Goal: Task Accomplishment & Management: Manage account settings

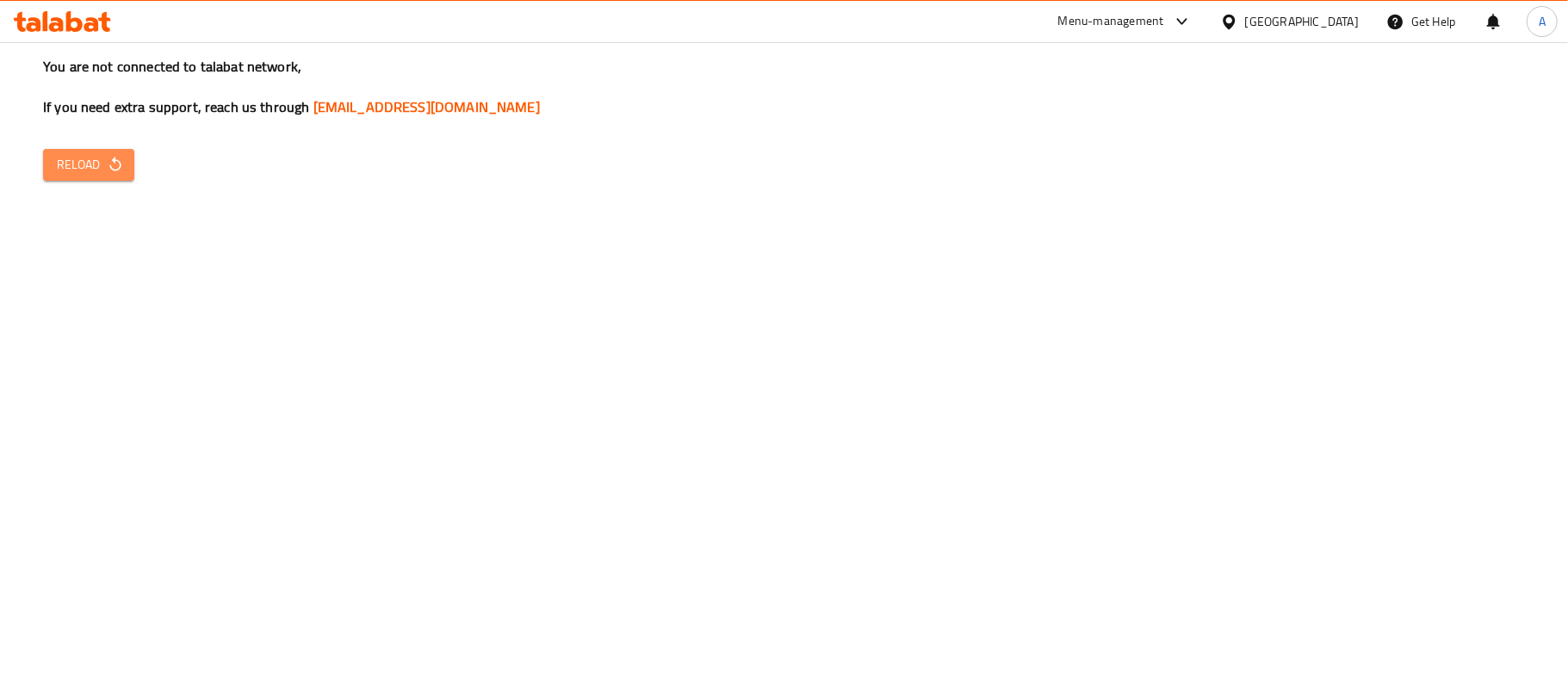
click at [92, 170] on span "Reload" at bounding box center [88, 164] width 63 height 22
click at [95, 163] on span "Reload" at bounding box center [88, 164] width 63 height 22
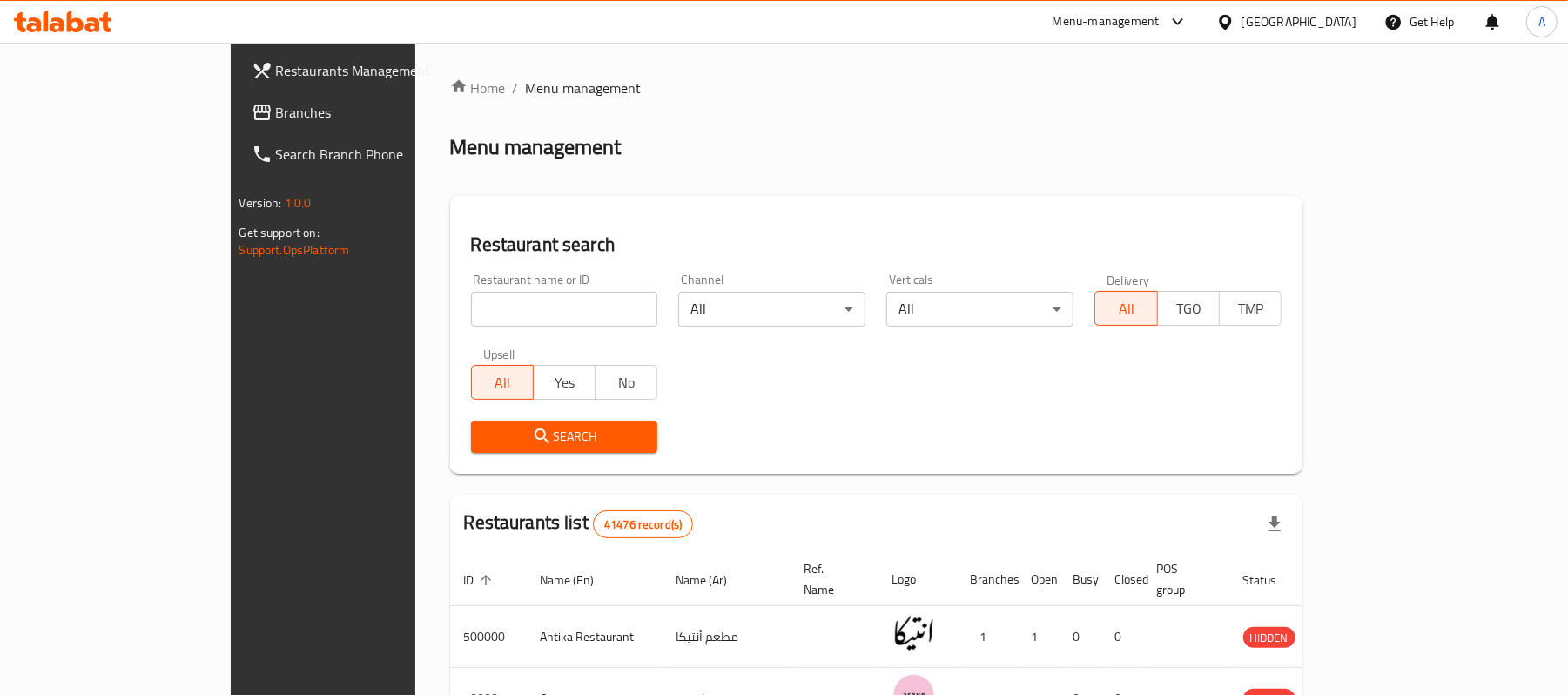
click at [474, 317] on input "search" at bounding box center [567, 309] width 185 height 34
paste input "703080"
type input "703080"
click button "Search" at bounding box center [567, 437] width 185 height 33
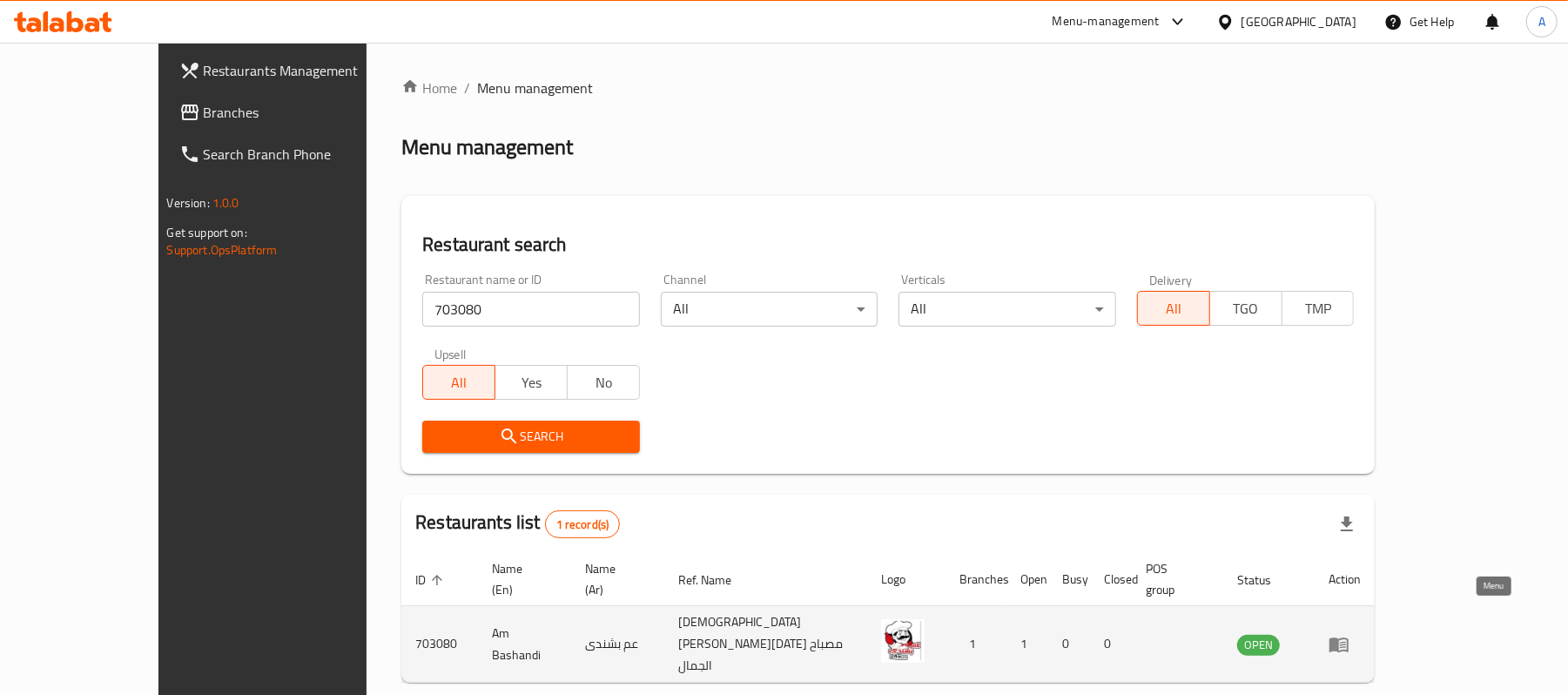
click at [1304, 649] on icon "enhanced table" at bounding box center [1295, 656] width 19 height 14
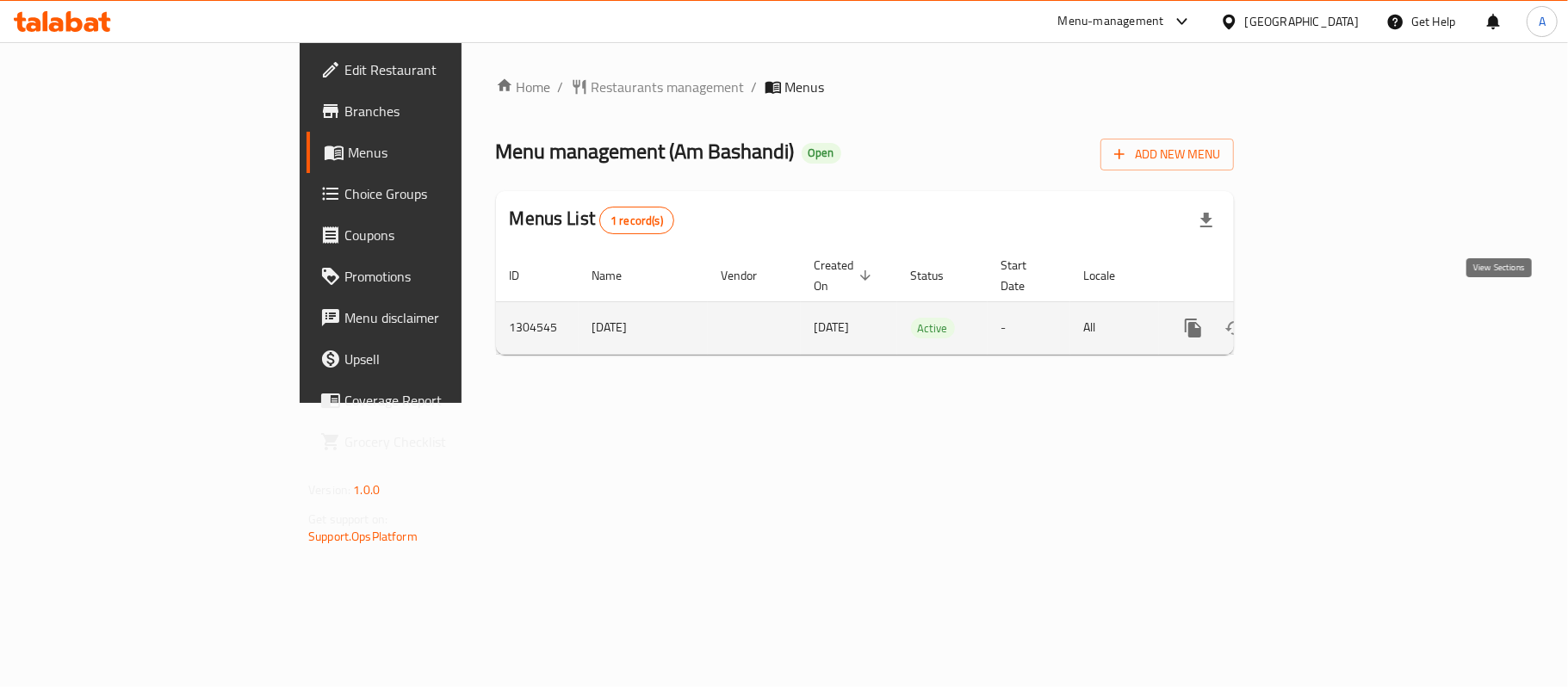
click at [1328, 318] on icon "enhanced table" at bounding box center [1318, 328] width 21 height 21
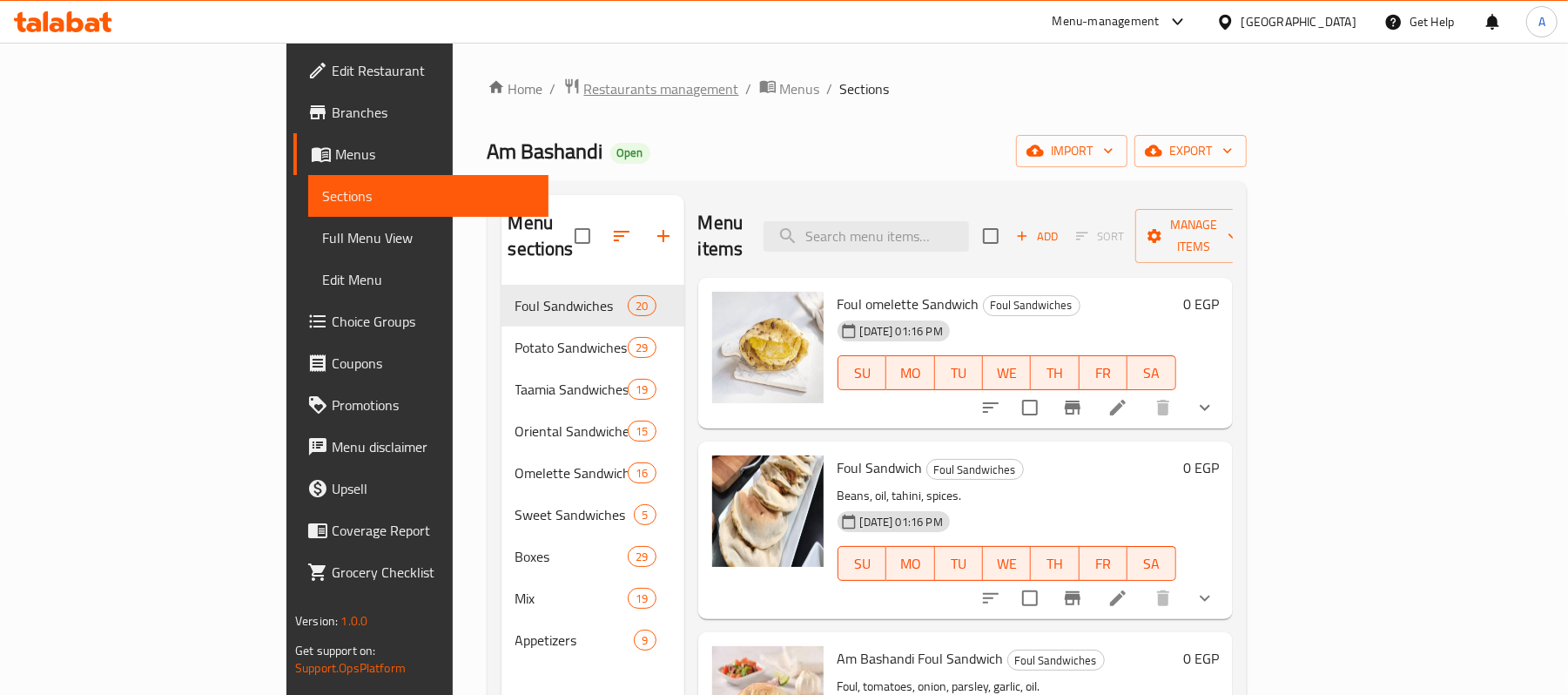
click at [584, 78] on span "Restaurants management" at bounding box center [661, 89] width 155 height 21
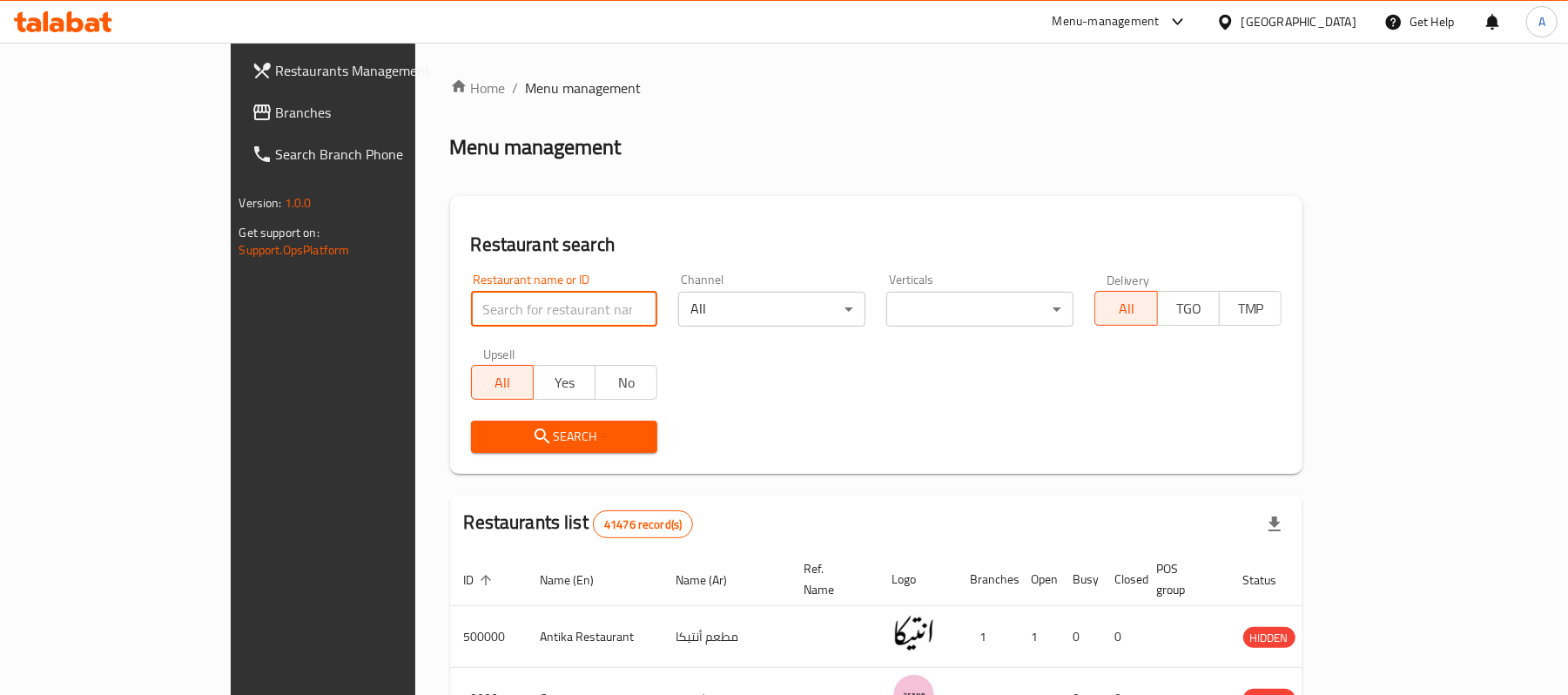
click at [474, 293] on input "search" at bounding box center [567, 309] width 185 height 34
paste input "698866"
type input "698866"
click button "Search" at bounding box center [567, 437] width 185 height 33
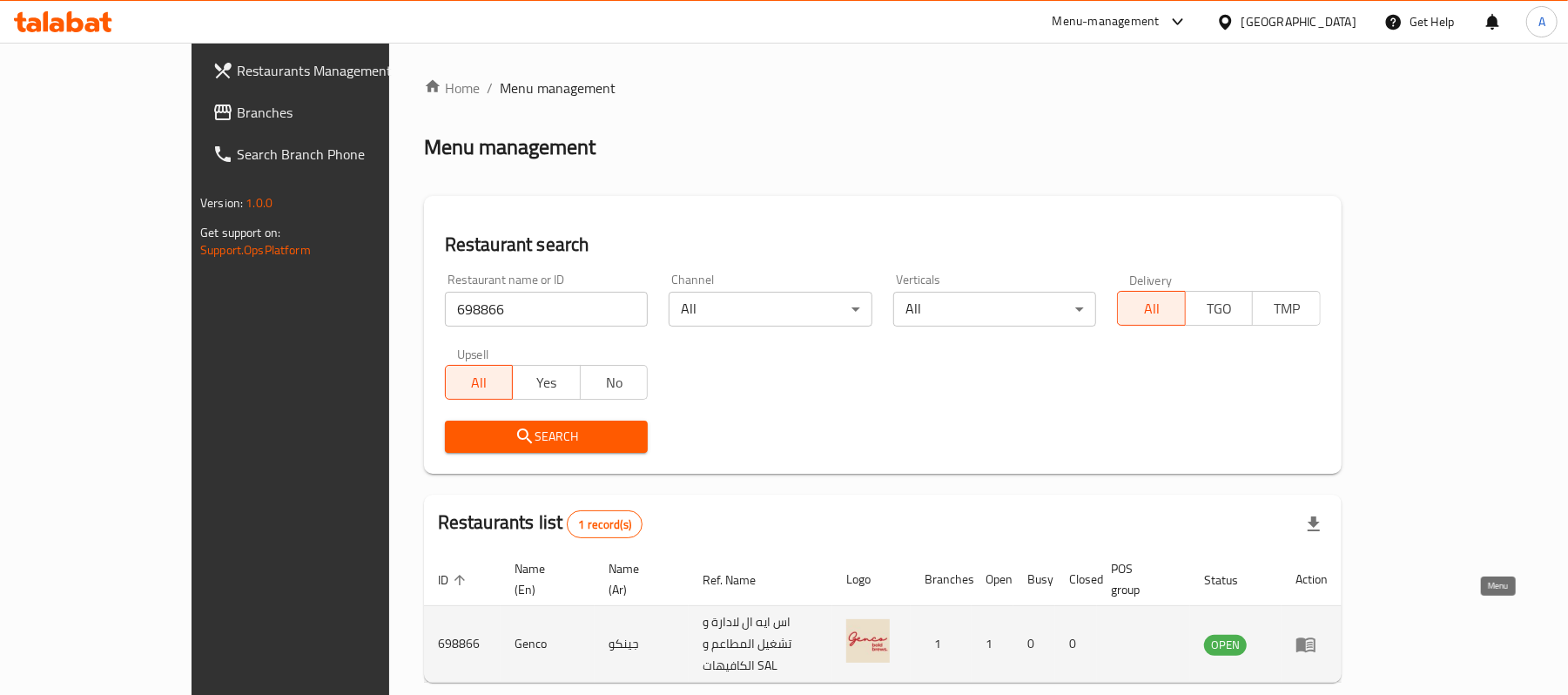
click at [1316, 634] on icon "enhanced table" at bounding box center [1305, 644] width 21 height 21
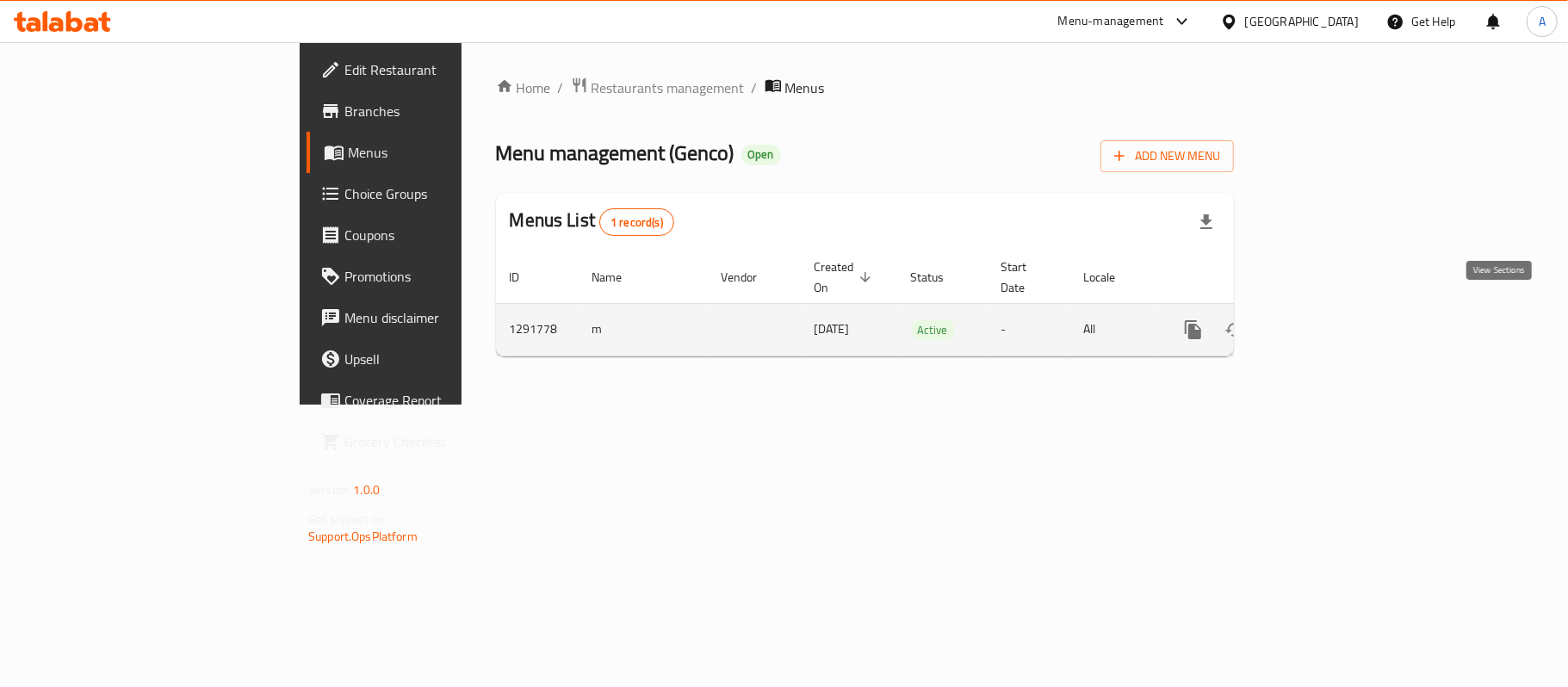
click at [1328, 319] on icon "enhanced table" at bounding box center [1318, 330] width 21 height 21
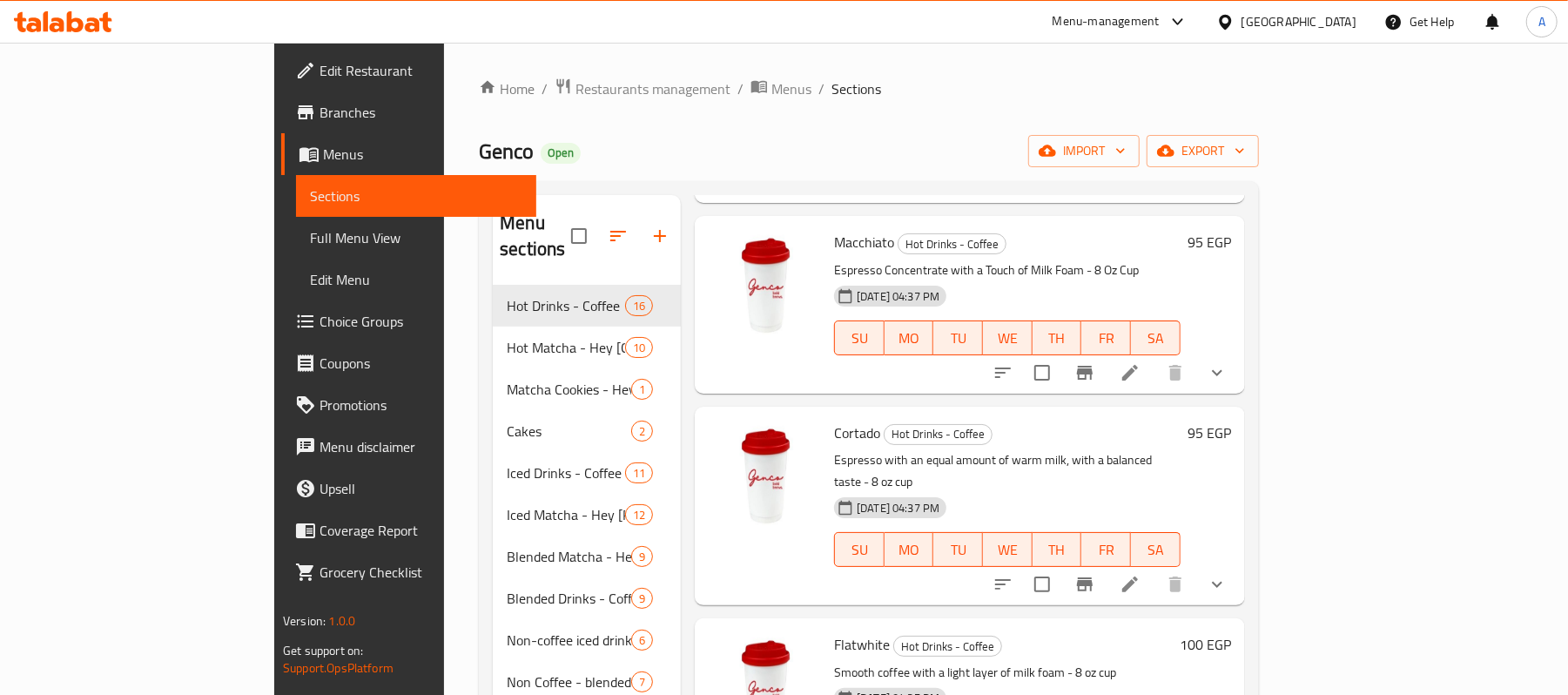
scroll to position [325, 0]
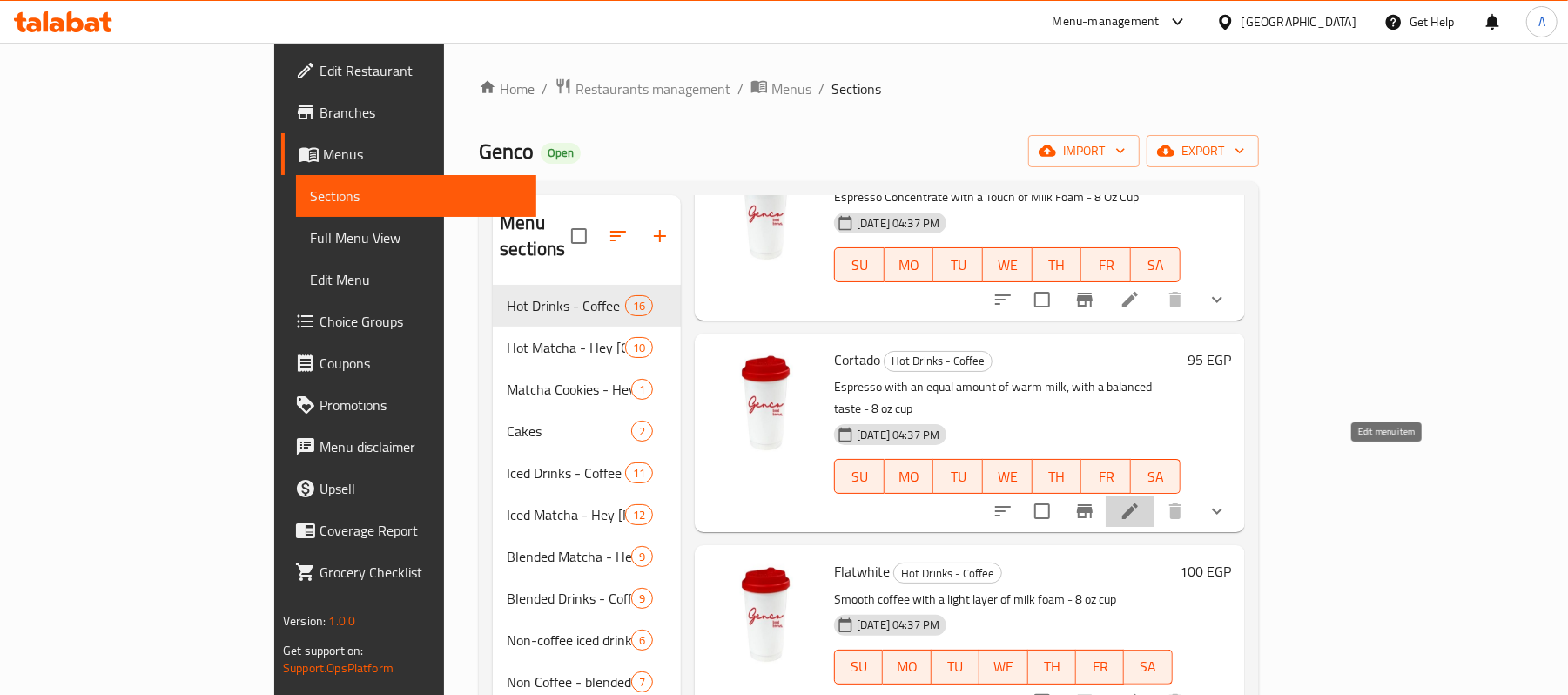
click at [1138, 504] on icon at bounding box center [1129, 511] width 15 height 15
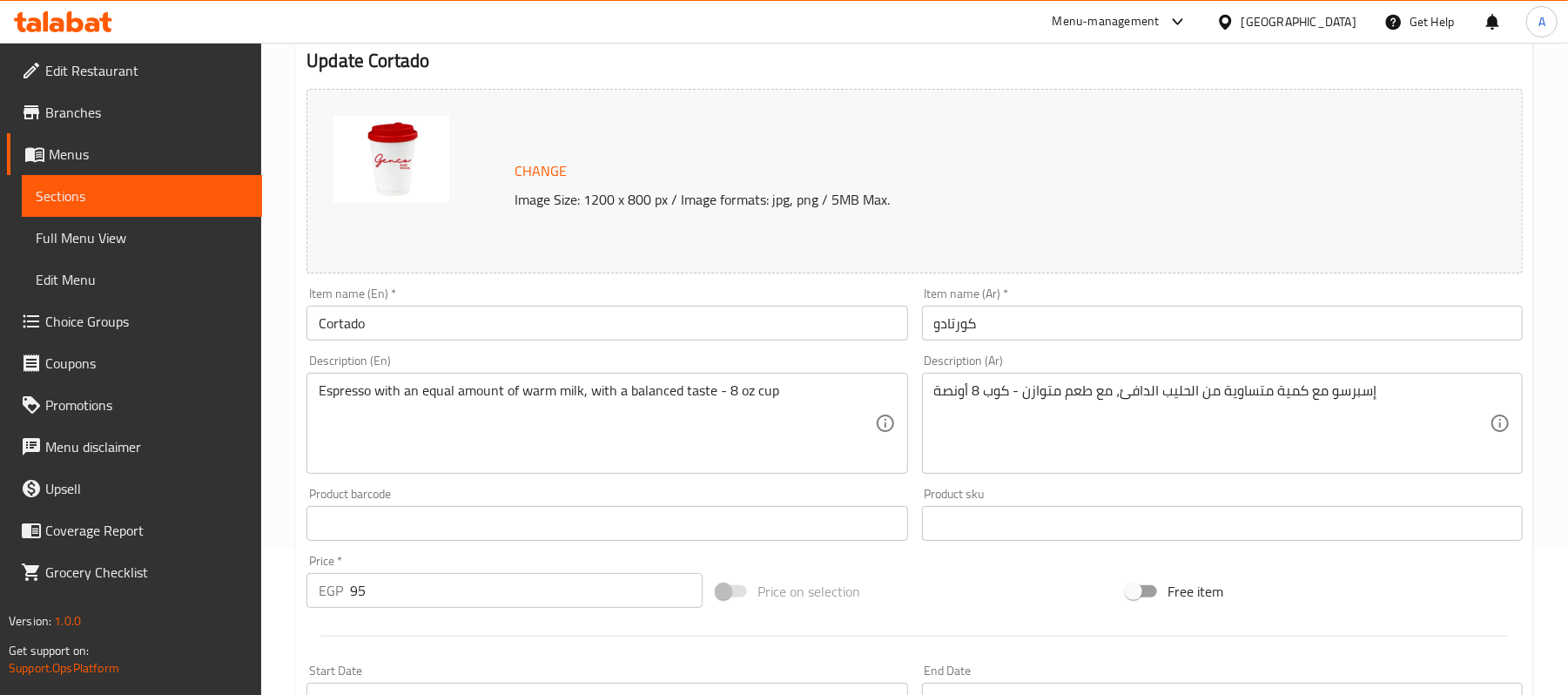
scroll to position [144, 0]
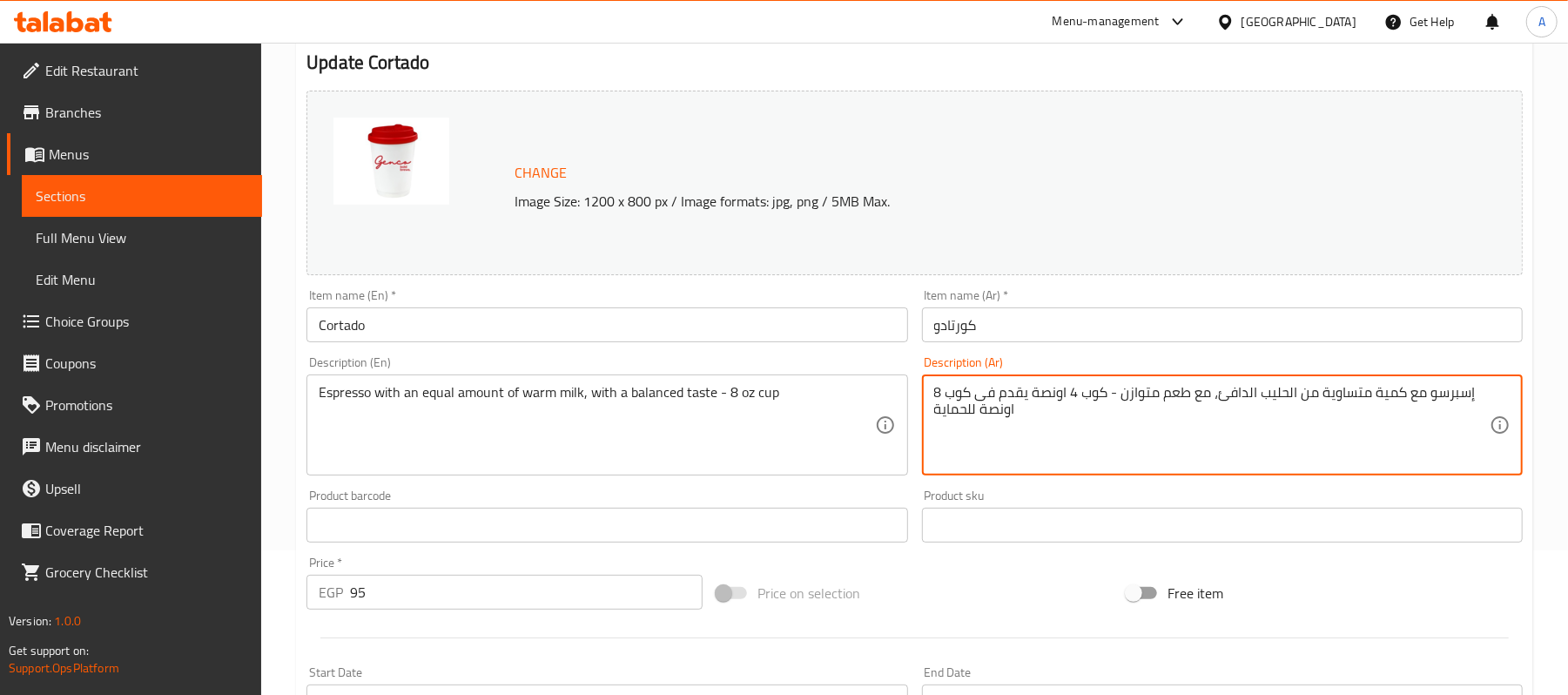
type textarea "إسبرسو مع كمية متساوية من الحليب الدافئ، مع طعم متوازن - كوب 4 اونصة يقدم فى كو…"
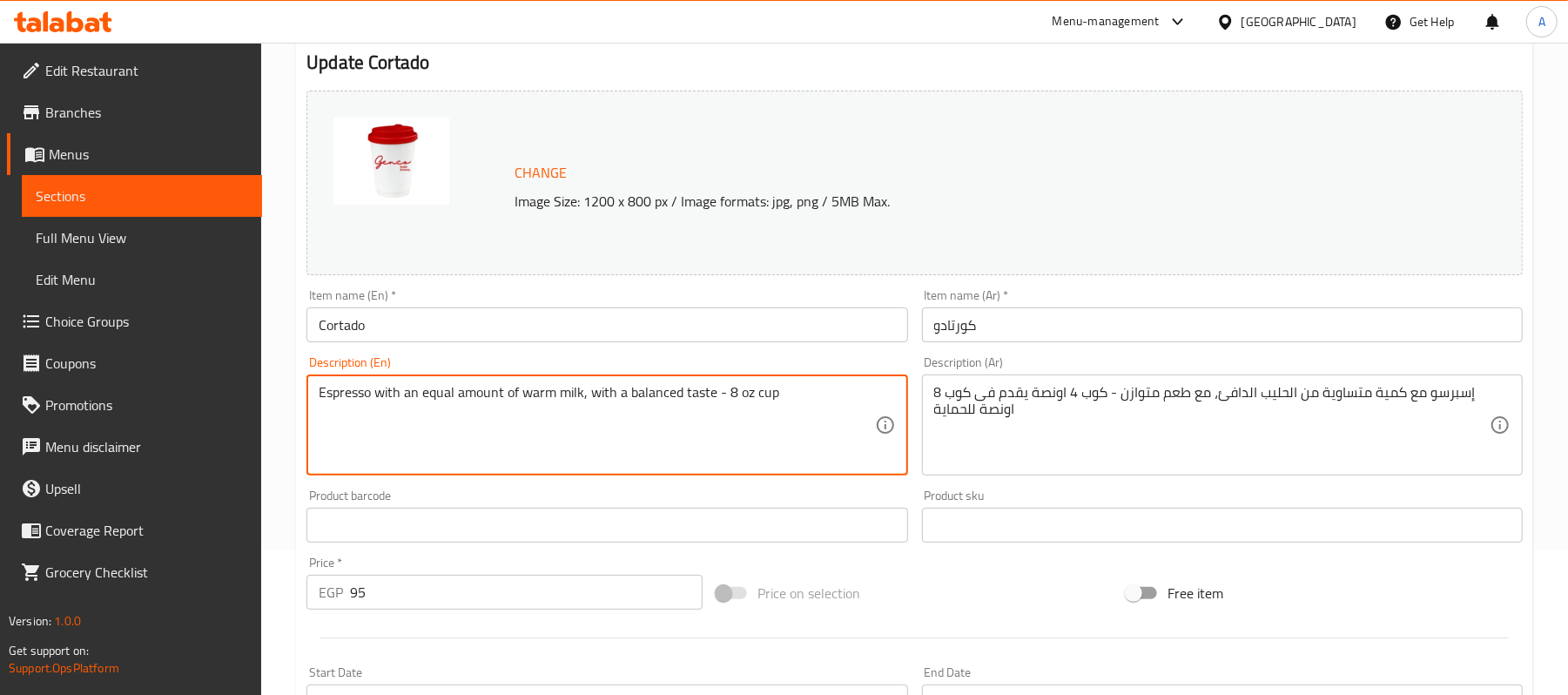
click at [726, 394] on textarea "Espresso with an equal amount of warm milk, with a balanced taste - 8 oz cup" at bounding box center [595, 425] width 555 height 83
click at [805, 391] on textarea "Espresso with an equal amount of warm milk, with a balanced taste - 4 oz cup" at bounding box center [595, 425] width 555 height 83
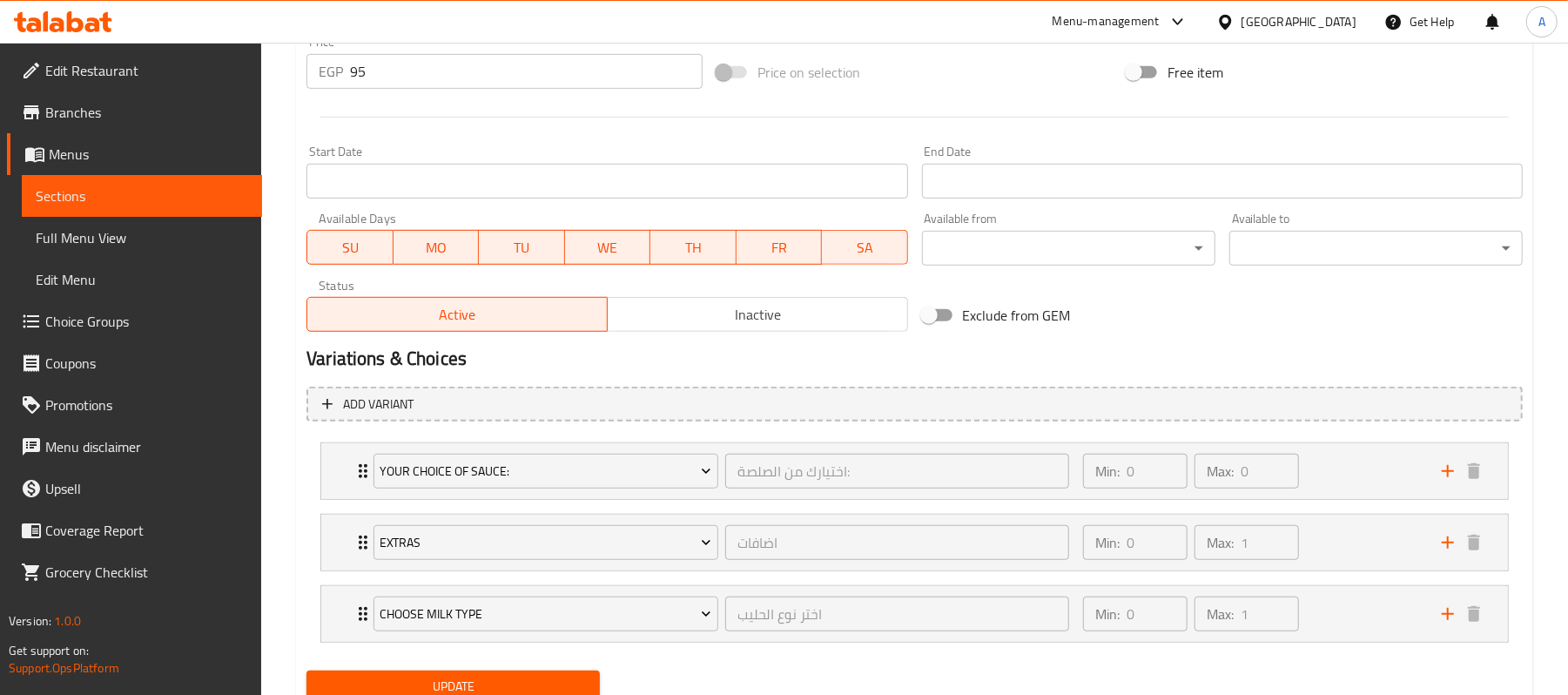
scroll to position [735, 0]
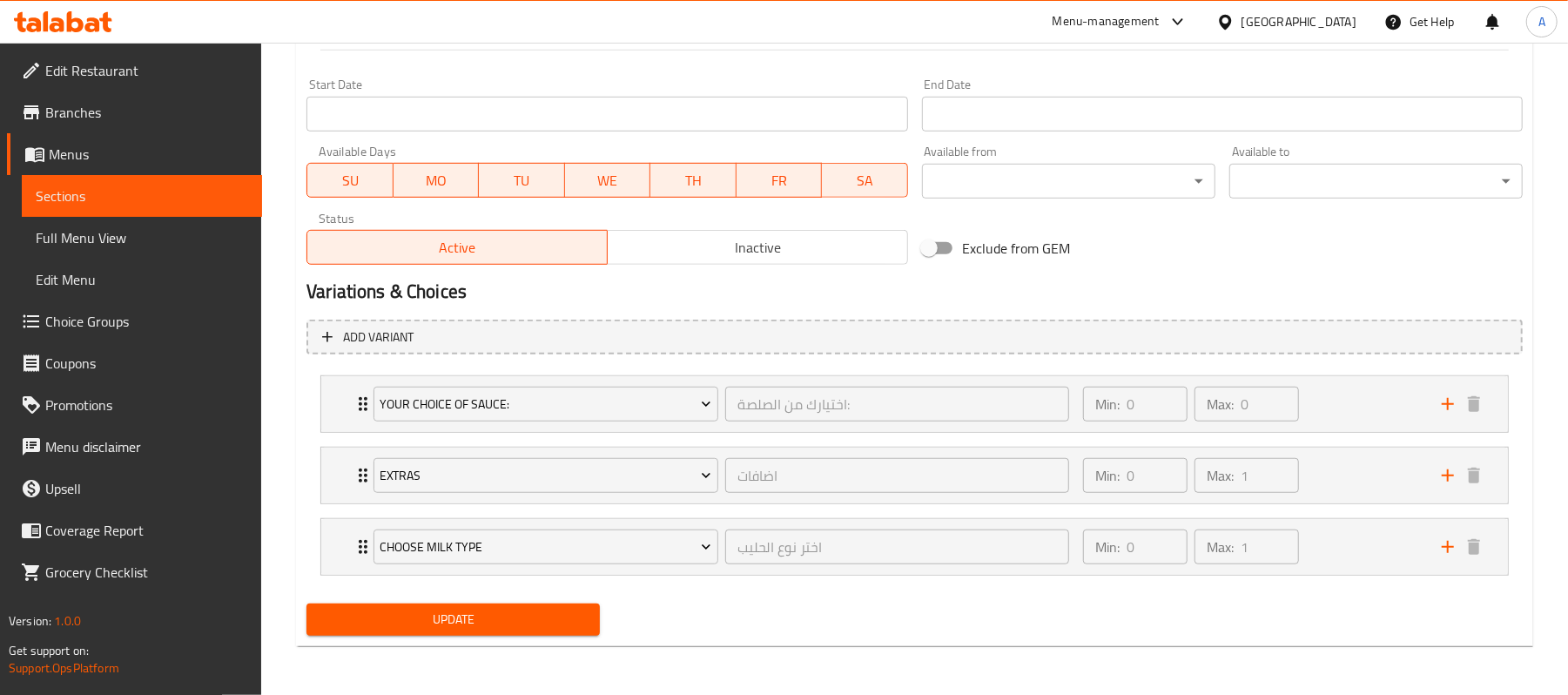
type textarea "Espresso with an equal amount of warm milk, with a balanced taste - 4 oz cup"
click at [523, 611] on span "Update" at bounding box center [453, 619] width 266 height 22
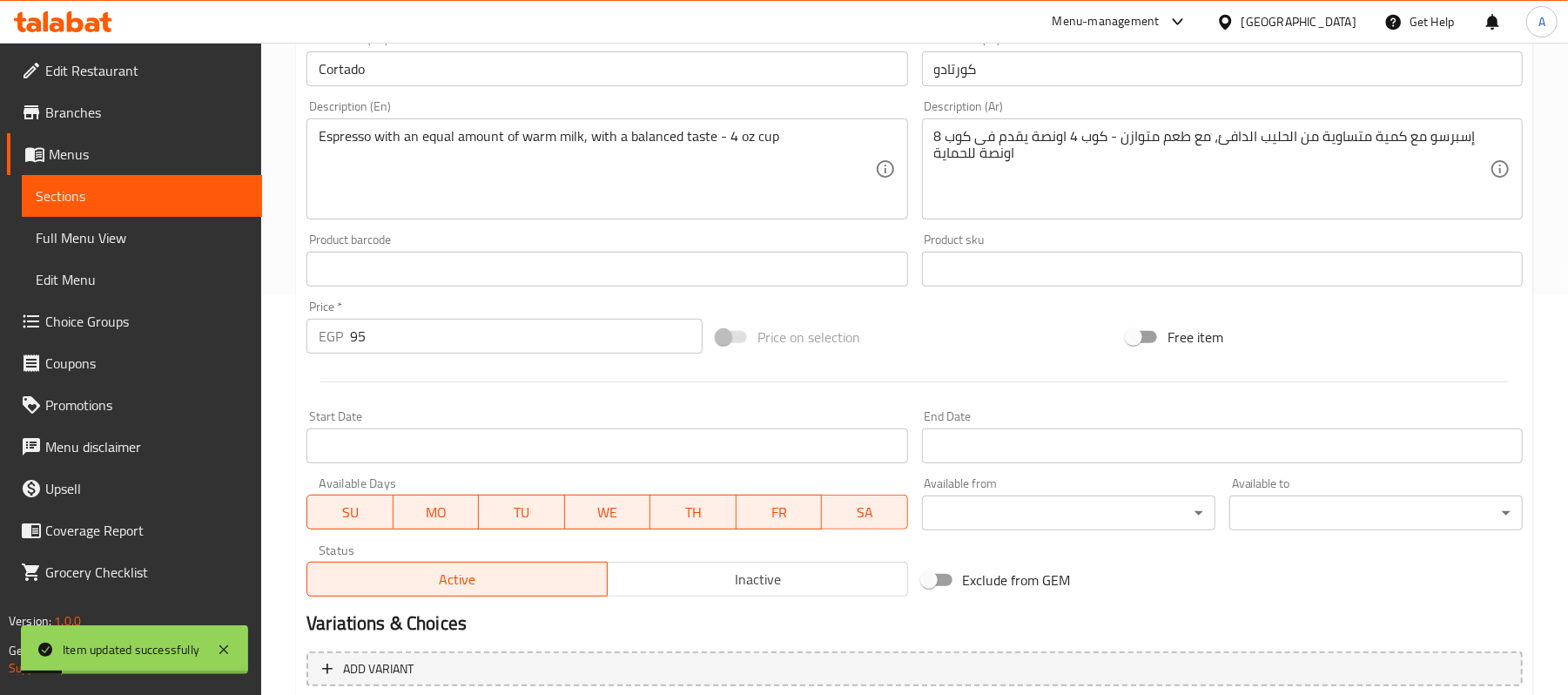
scroll to position [0, 0]
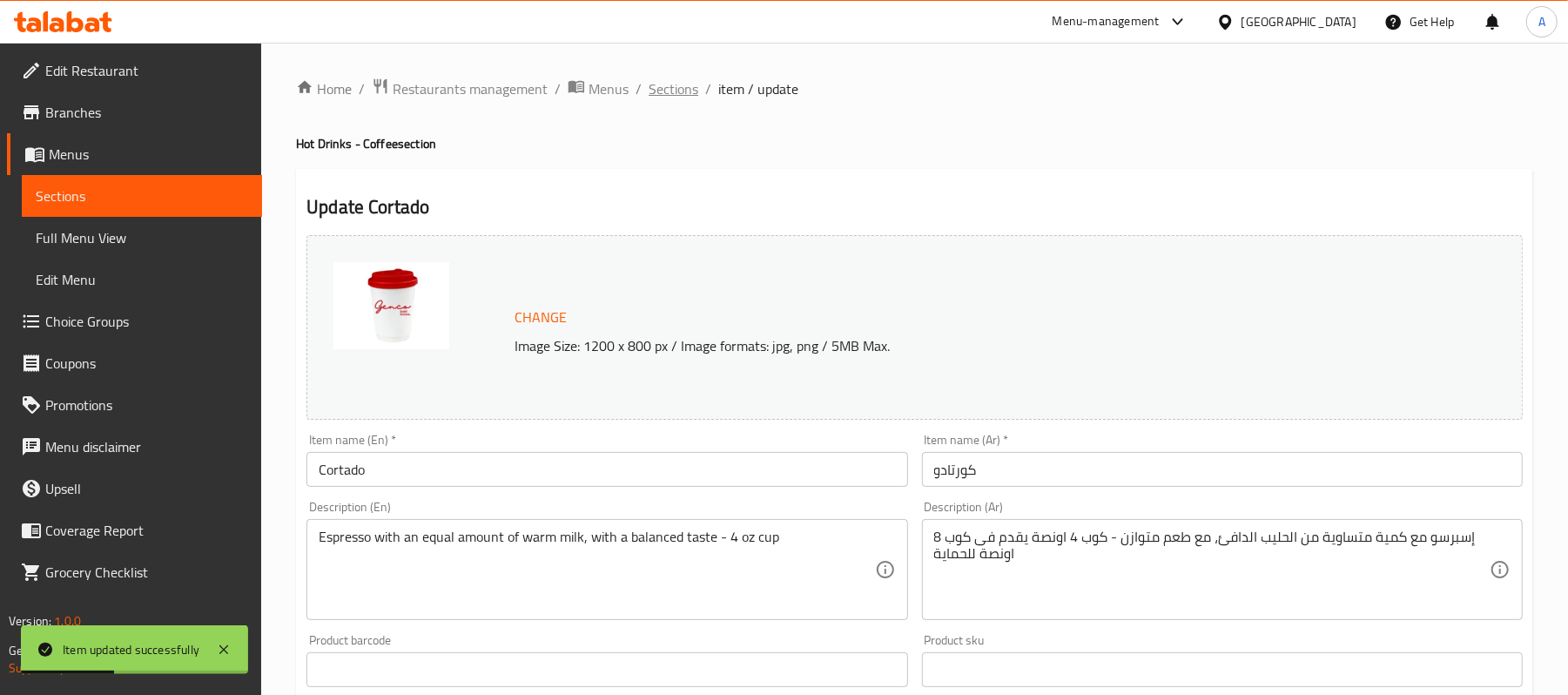
click at [672, 88] on span "Sections" at bounding box center [674, 89] width 50 height 21
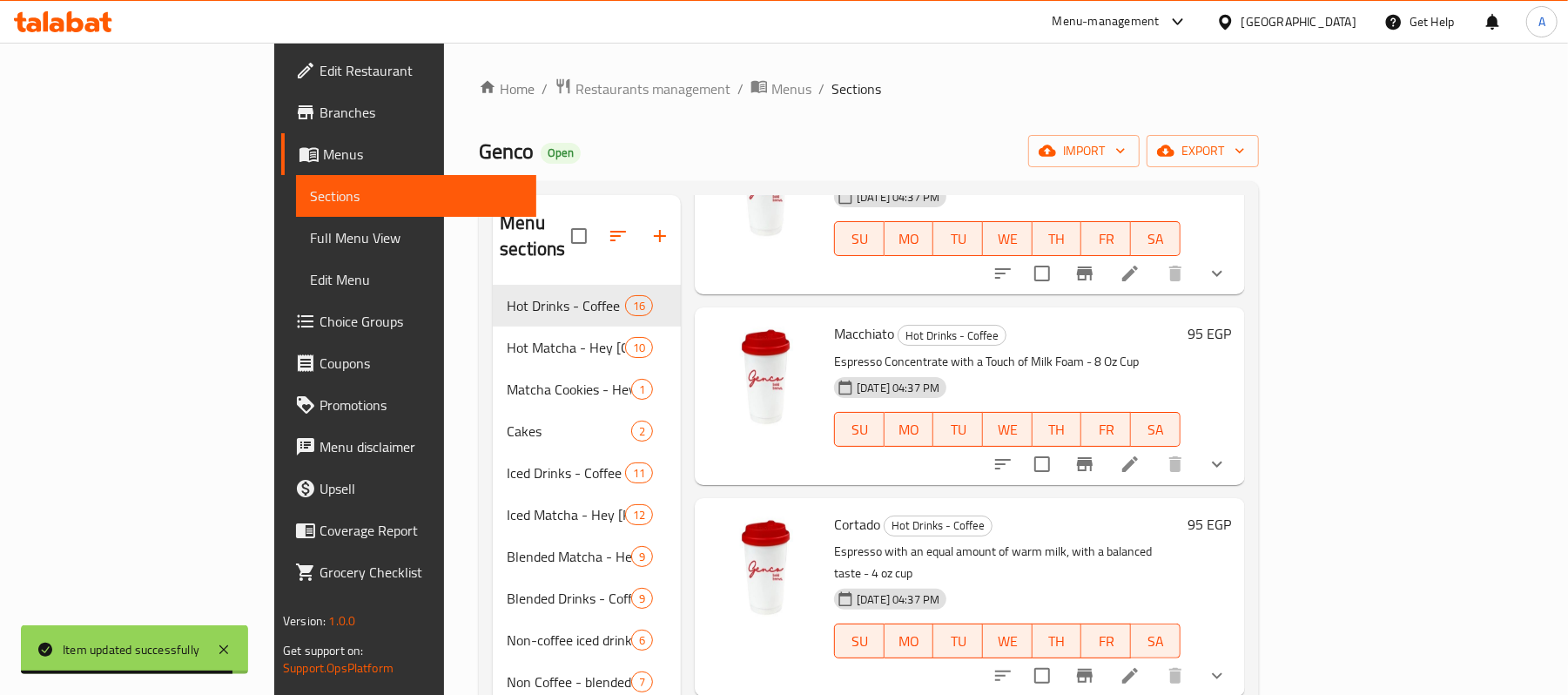
scroll to position [159, 0]
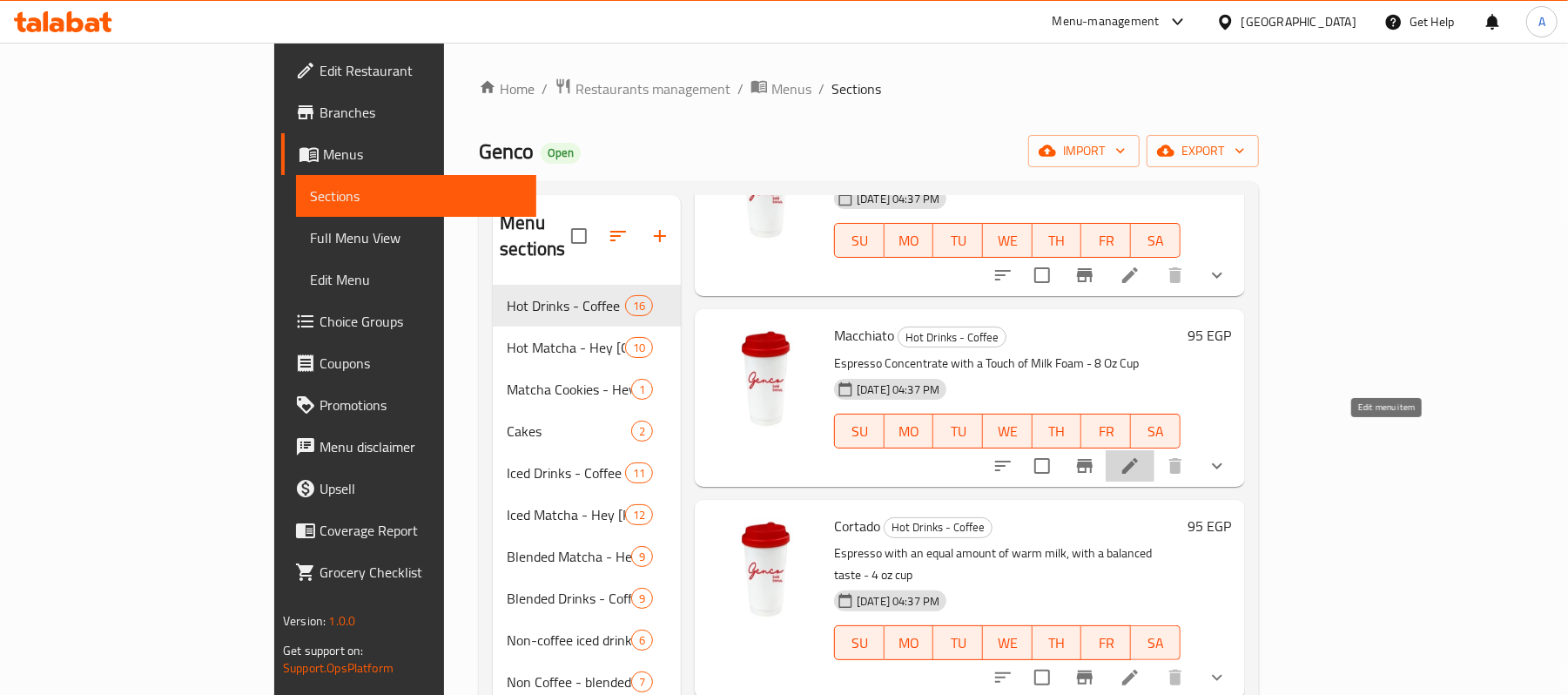
click at [1140, 455] on icon at bounding box center [1129, 466] width 21 height 21
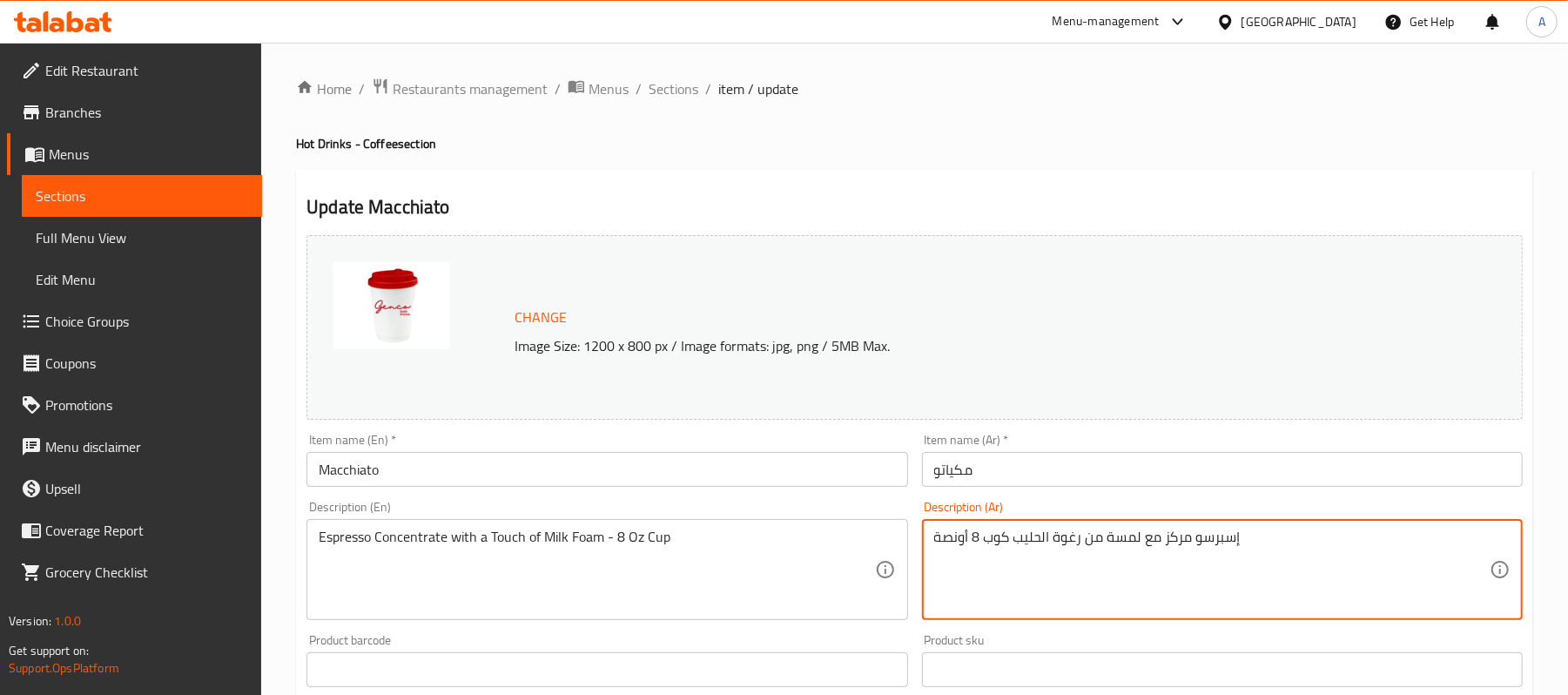
click at [973, 541] on textarea "إسبرسو مركز مع لمسة من رغوة الحليب كوب 8 أونصة" at bounding box center [1211, 570] width 555 height 83
type textarea "إسبرسو مركز مع لمسة من رغوة الحليب كوب 4 أونصة يقدم فى كوب 8 اونصة للحماية"
paste textarea
click at [987, 566] on textarea at bounding box center [1211, 570] width 555 height 83
paste textarea
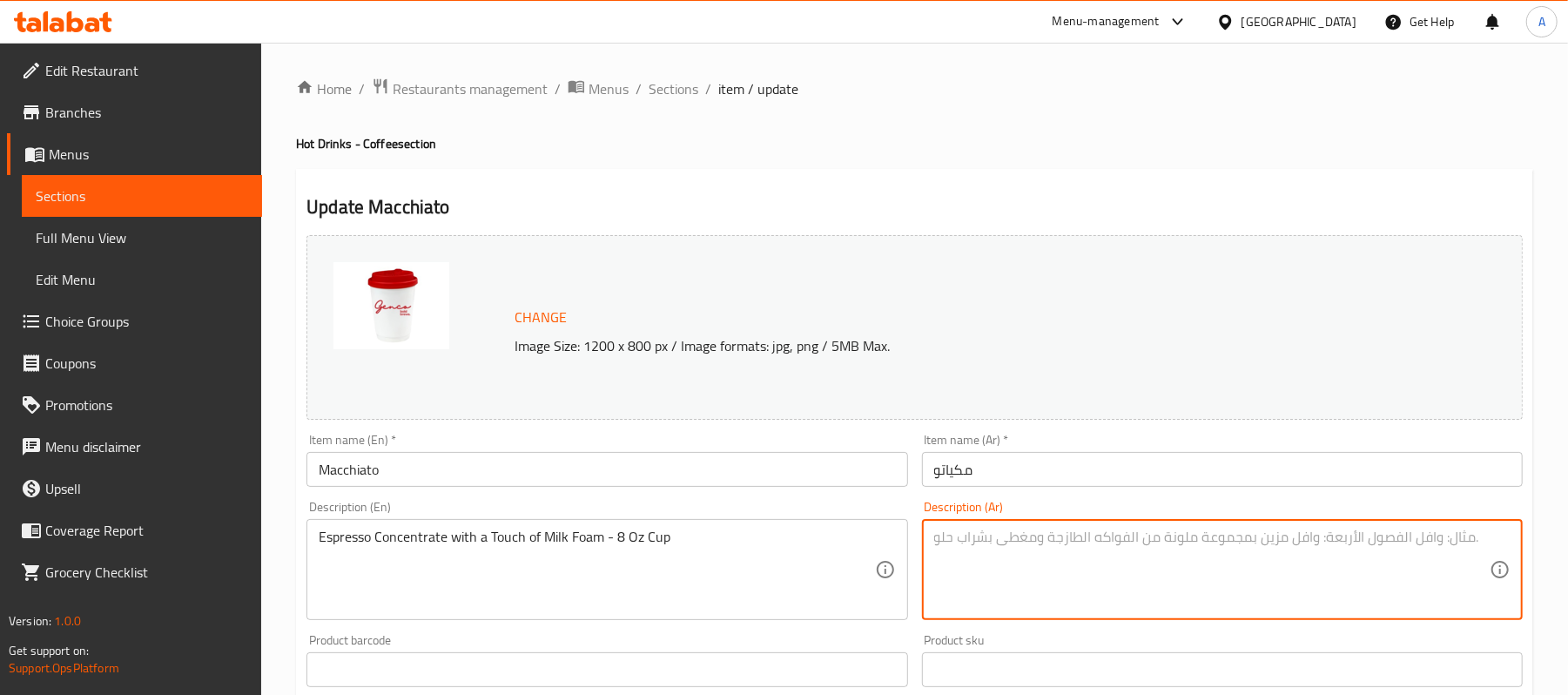
click at [1233, 572] on textarea at bounding box center [1211, 570] width 555 height 83
paste textarea "ي"
type textarea "ي"
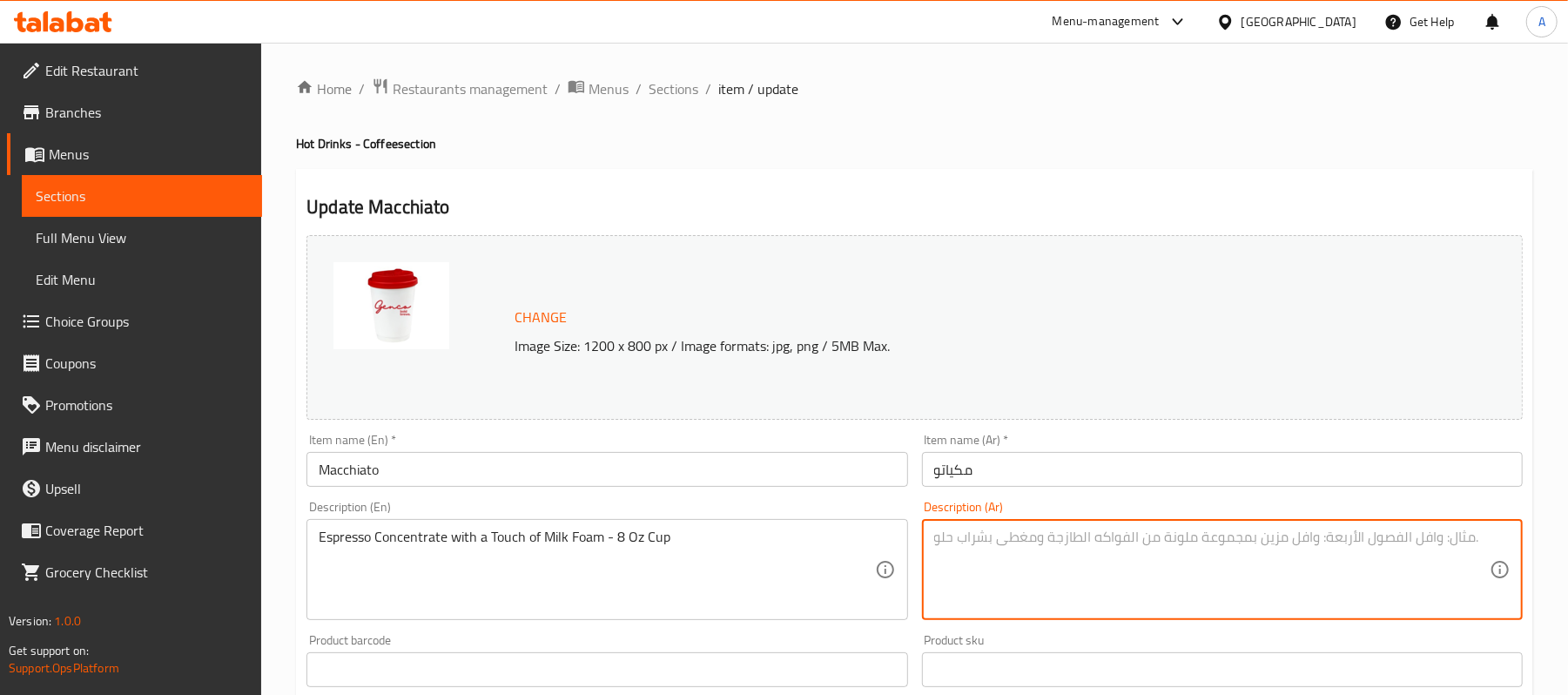
paste textarea
type textarea "ن"
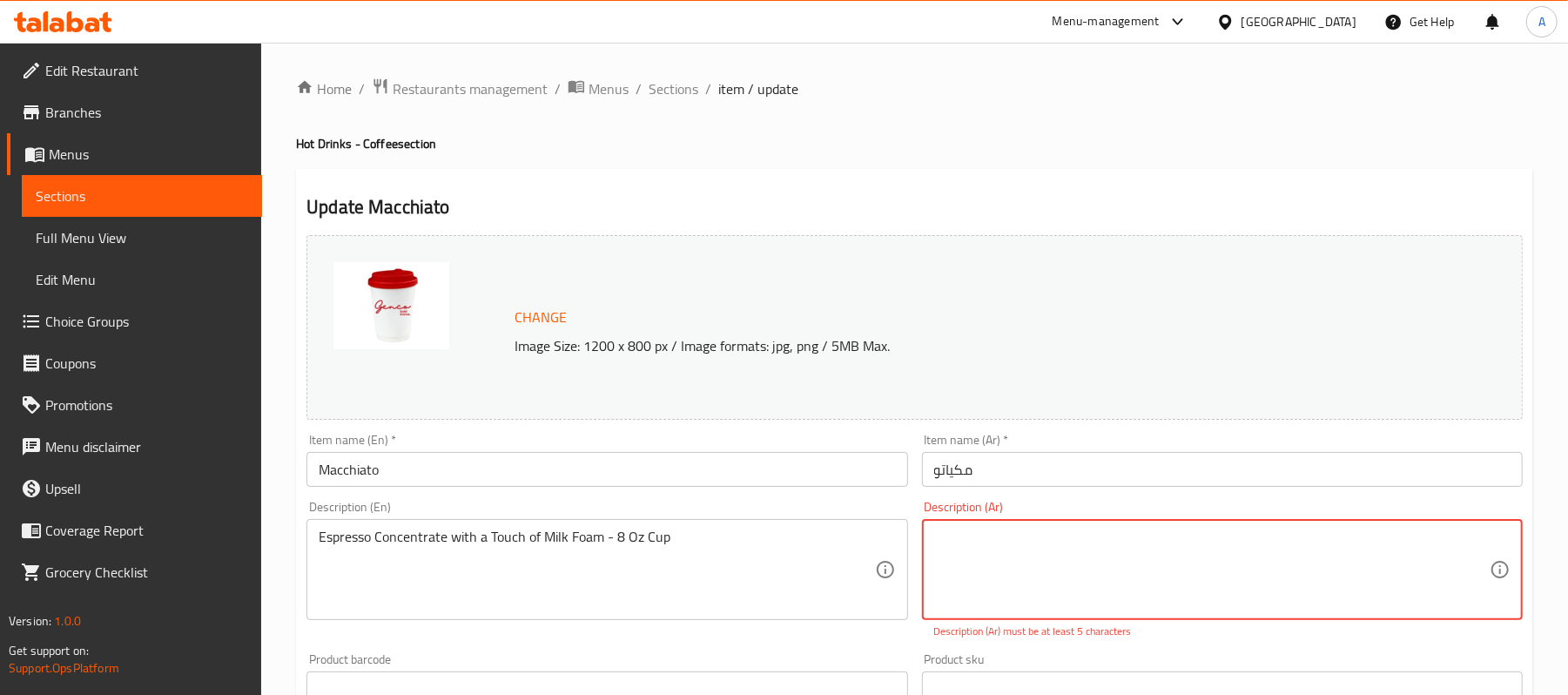
paste textarea "**English:** A 4 oz rich espresso with a touch of milk foam, served in an 8 oz …"
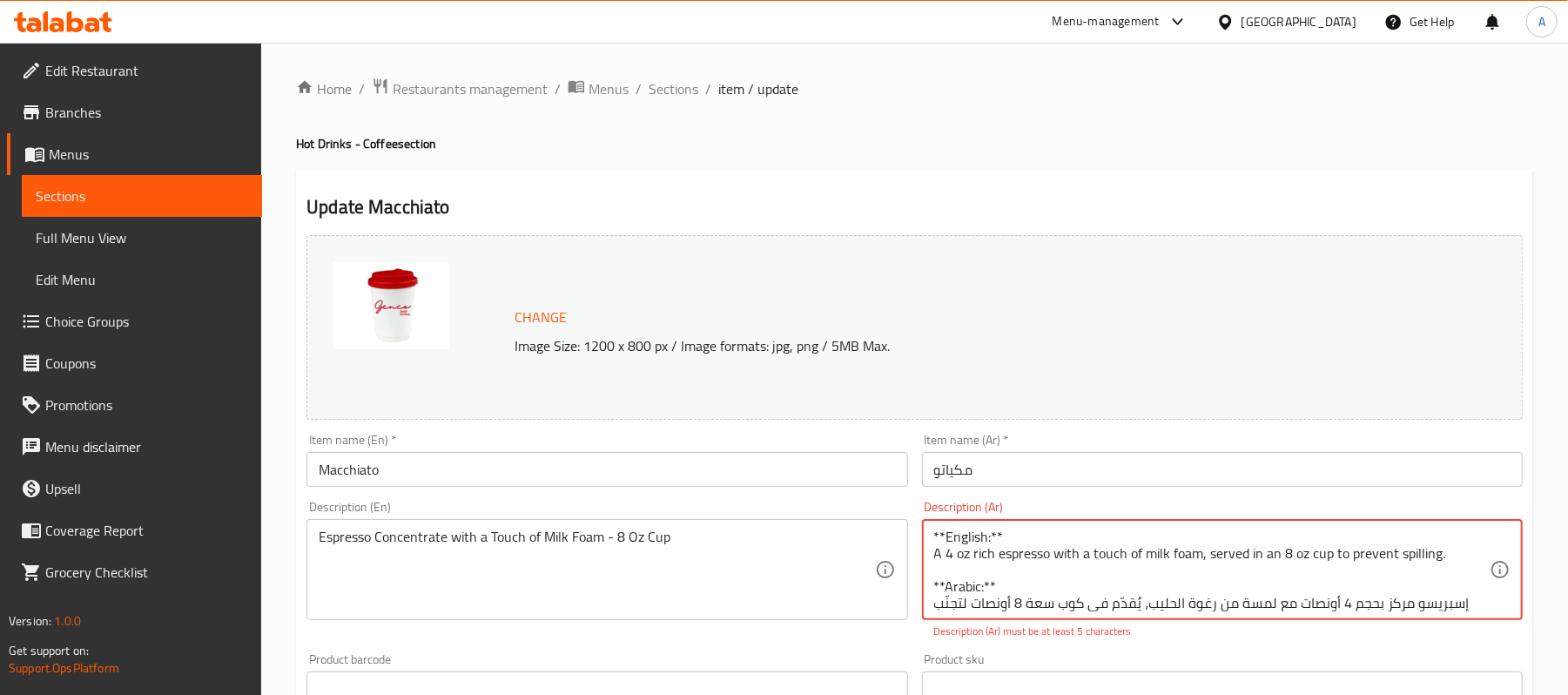
scroll to position [33, 0]
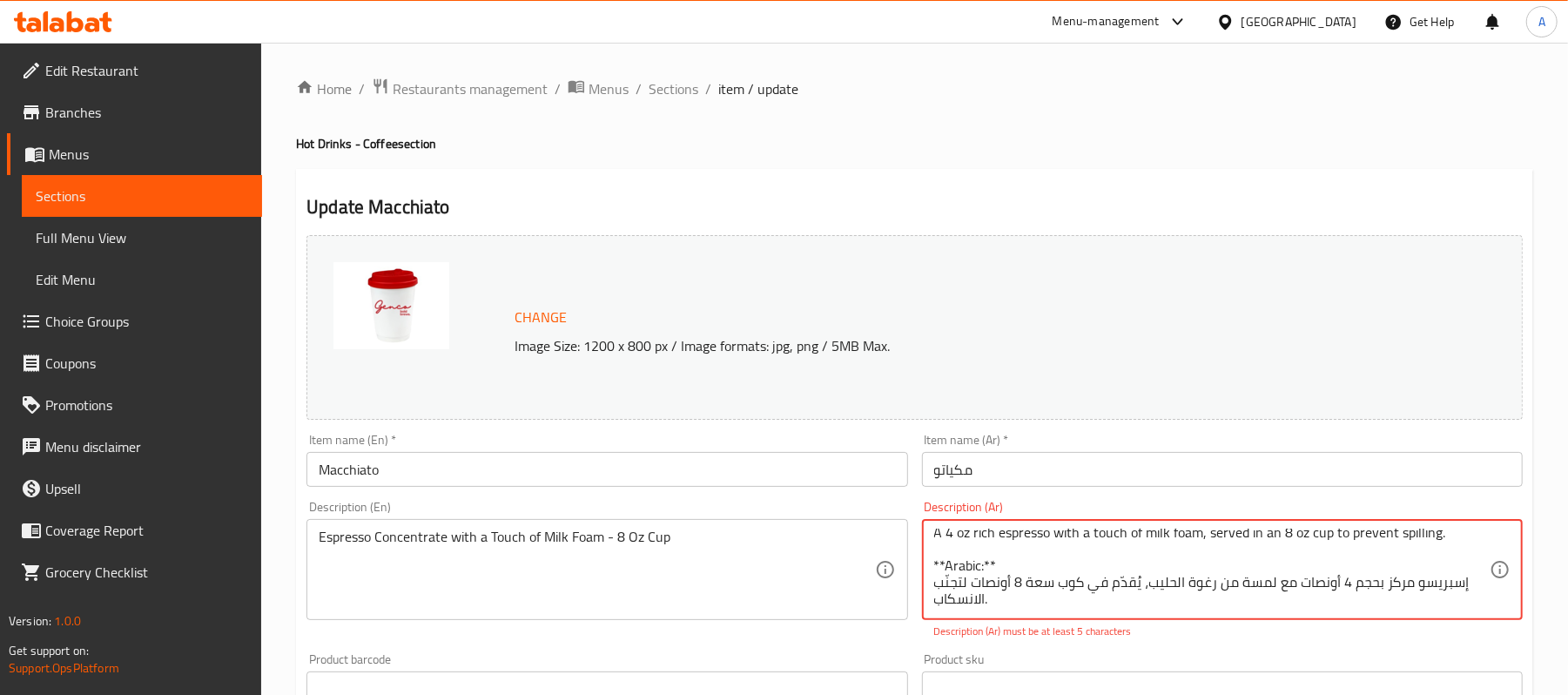
click at [1028, 547] on textarea "**English:** A 4 oz rich espresso with a touch of milk foam, served in an 8 oz …" at bounding box center [1211, 570] width 555 height 83
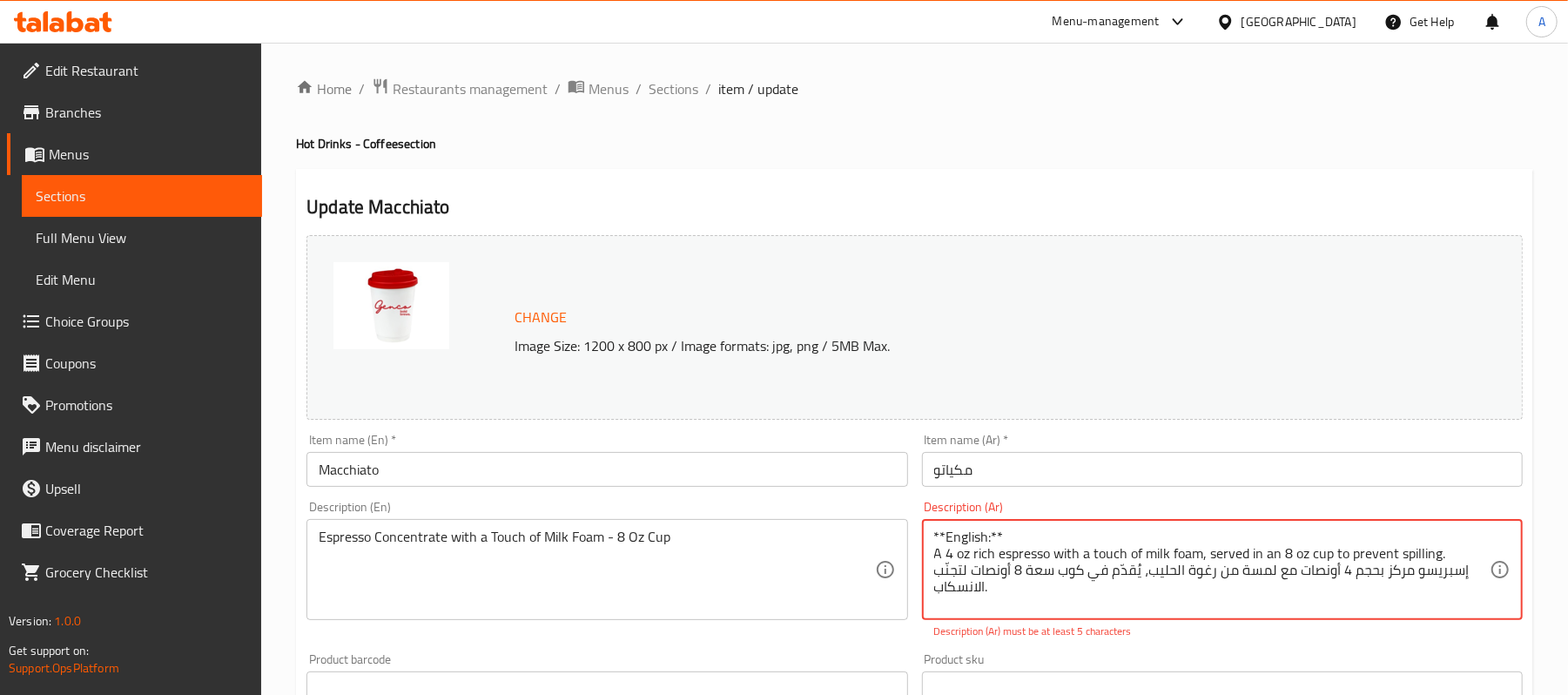
scroll to position [0, 0]
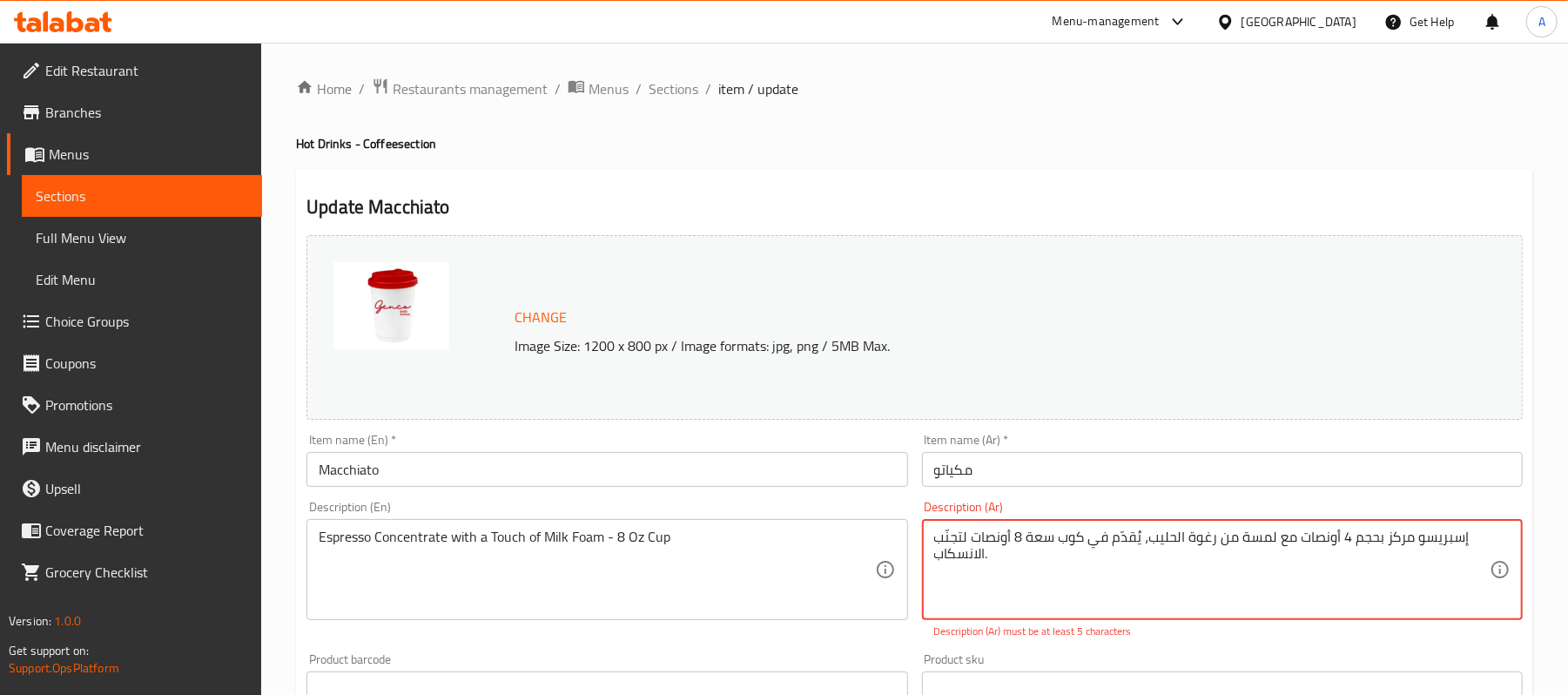
type textarea "إسبريسو مركز بحجم 4 أونصات مع لمسة من رغوة الحليب، يُقدّم في كوب سعة 8 أونصات ل…"
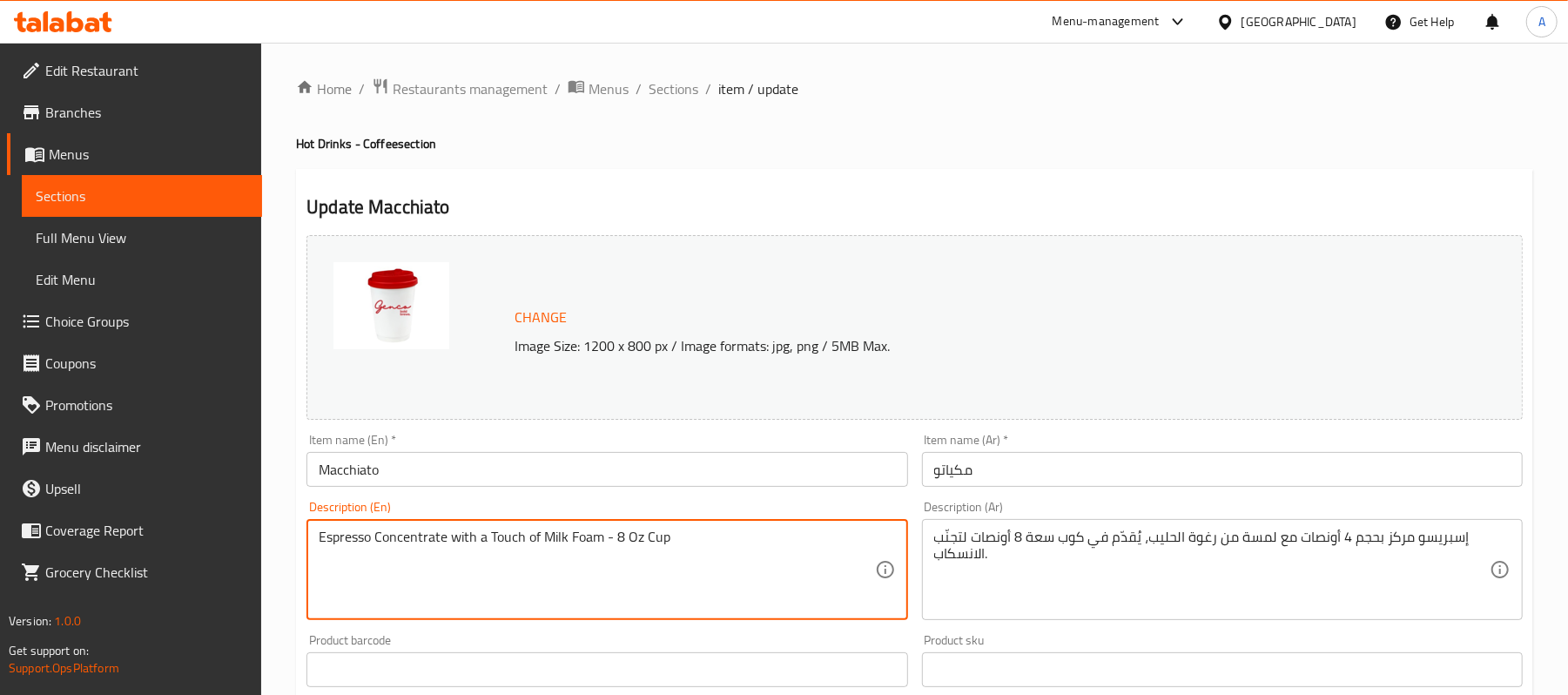
paste textarea "**English:** A 4 oz rich espresso with a touch of milk foam, served in an 8 oz …"
click at [402, 537] on textarea "**English:** A 4 oz rich espresso with a touch of milk foam, served in an 8 oz …" at bounding box center [595, 570] width 555 height 83
type textarea "A 4 oz rich espresso with a touch of milk foam, served in an 8 oz cup to preven…"
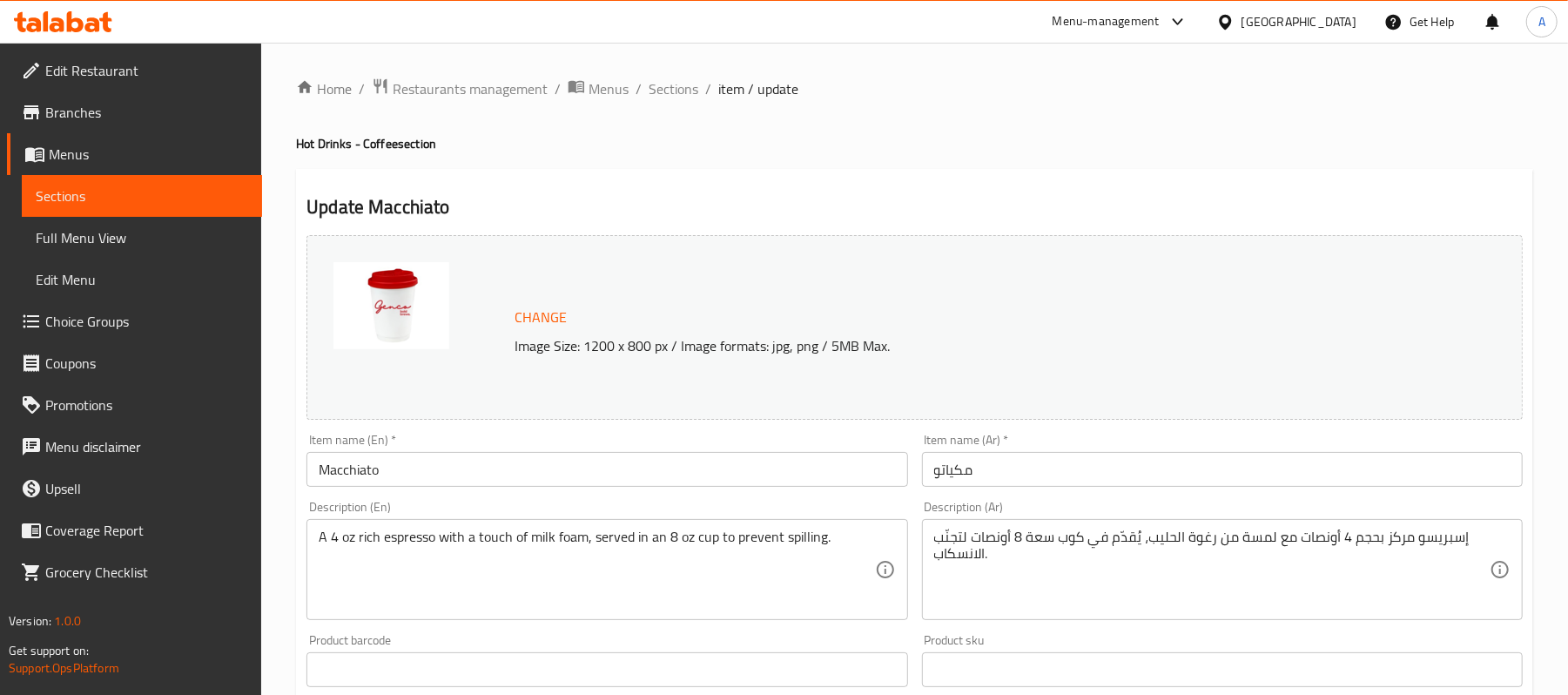
click at [697, 91] on ol "Home / Restaurants management / Menus / Sections / item / update" at bounding box center [914, 89] width 1236 height 23
click at [686, 91] on span "Sections" at bounding box center [674, 89] width 50 height 21
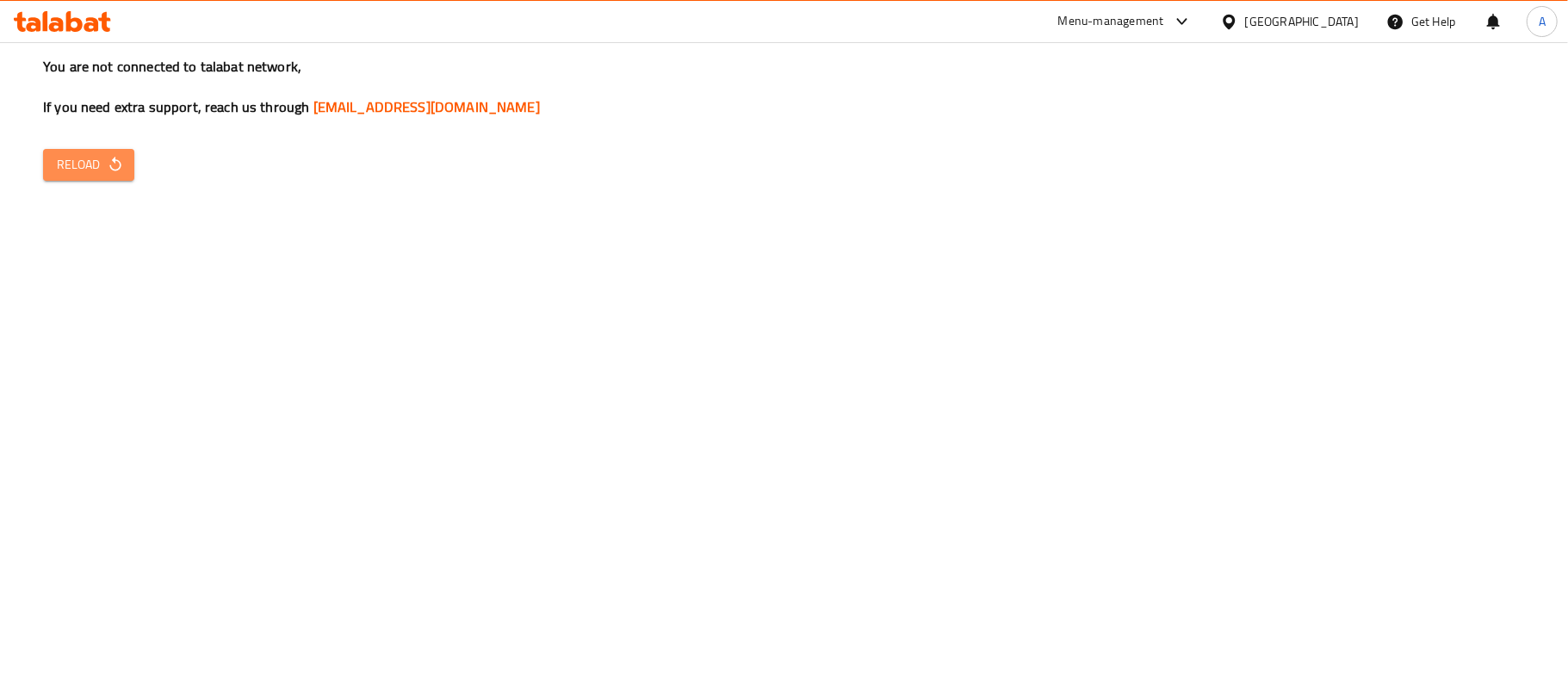
click at [109, 154] on span "Reload" at bounding box center [88, 164] width 63 height 22
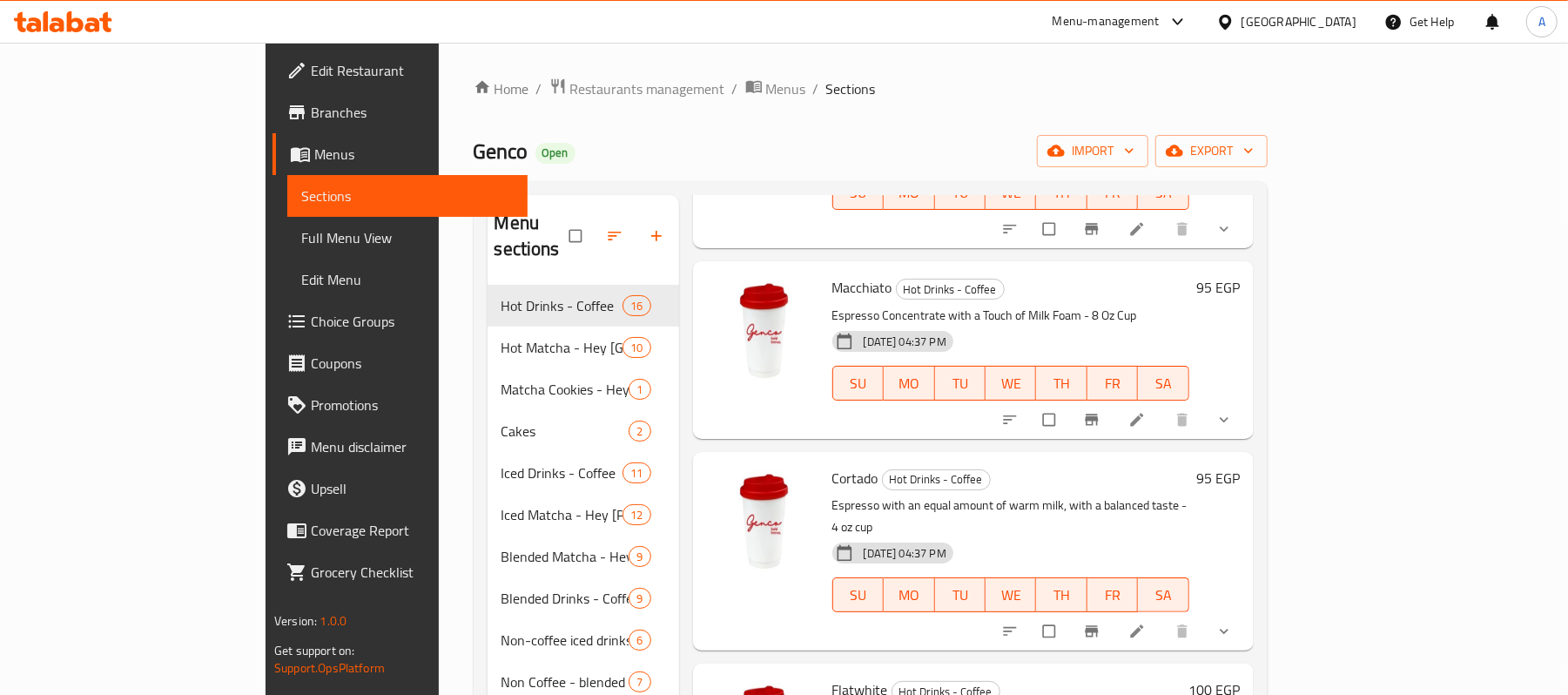
scroll to position [207, 0]
click at [1143, 624] on icon at bounding box center [1136, 631] width 13 height 13
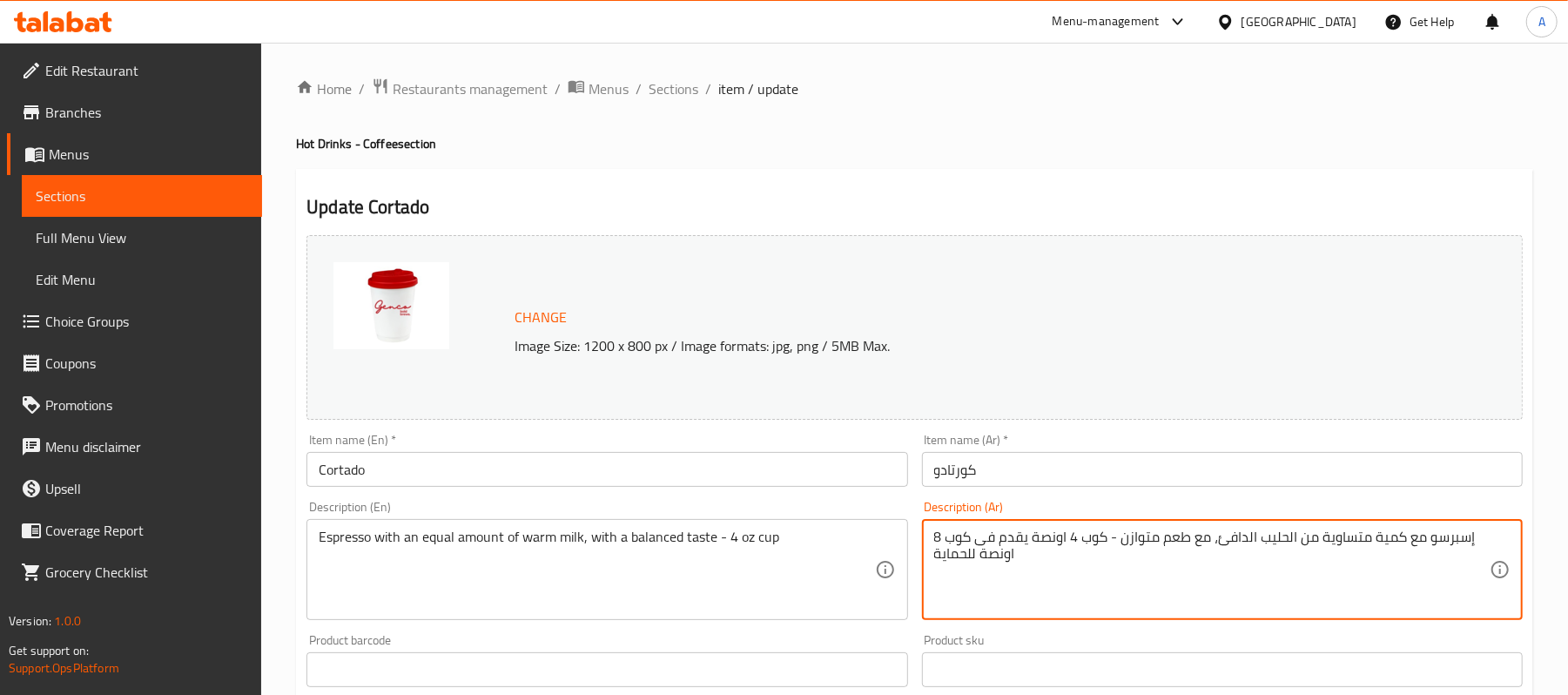
paste textarea "**English:** A 4 oz rich espresso with a touch of milk foam, served in an 8 oz …"
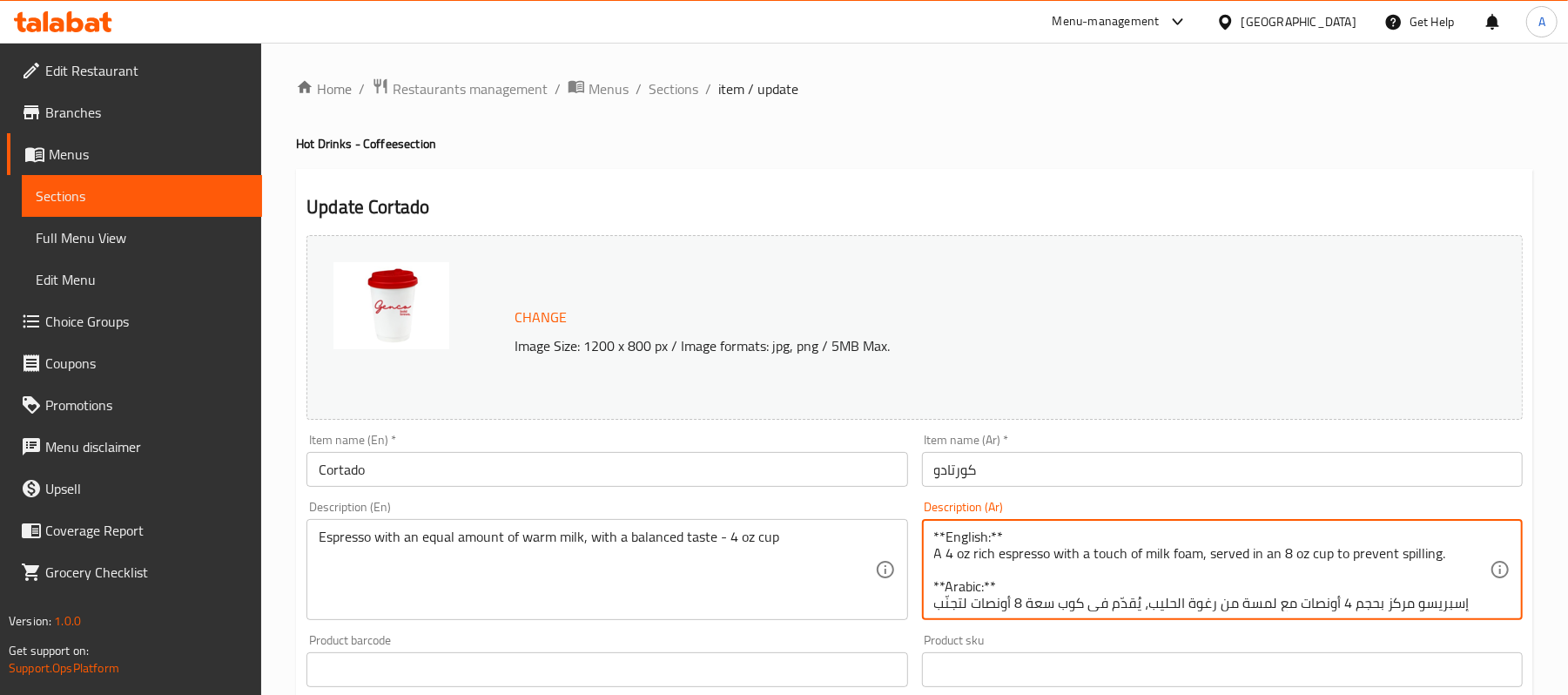
scroll to position [33, 0]
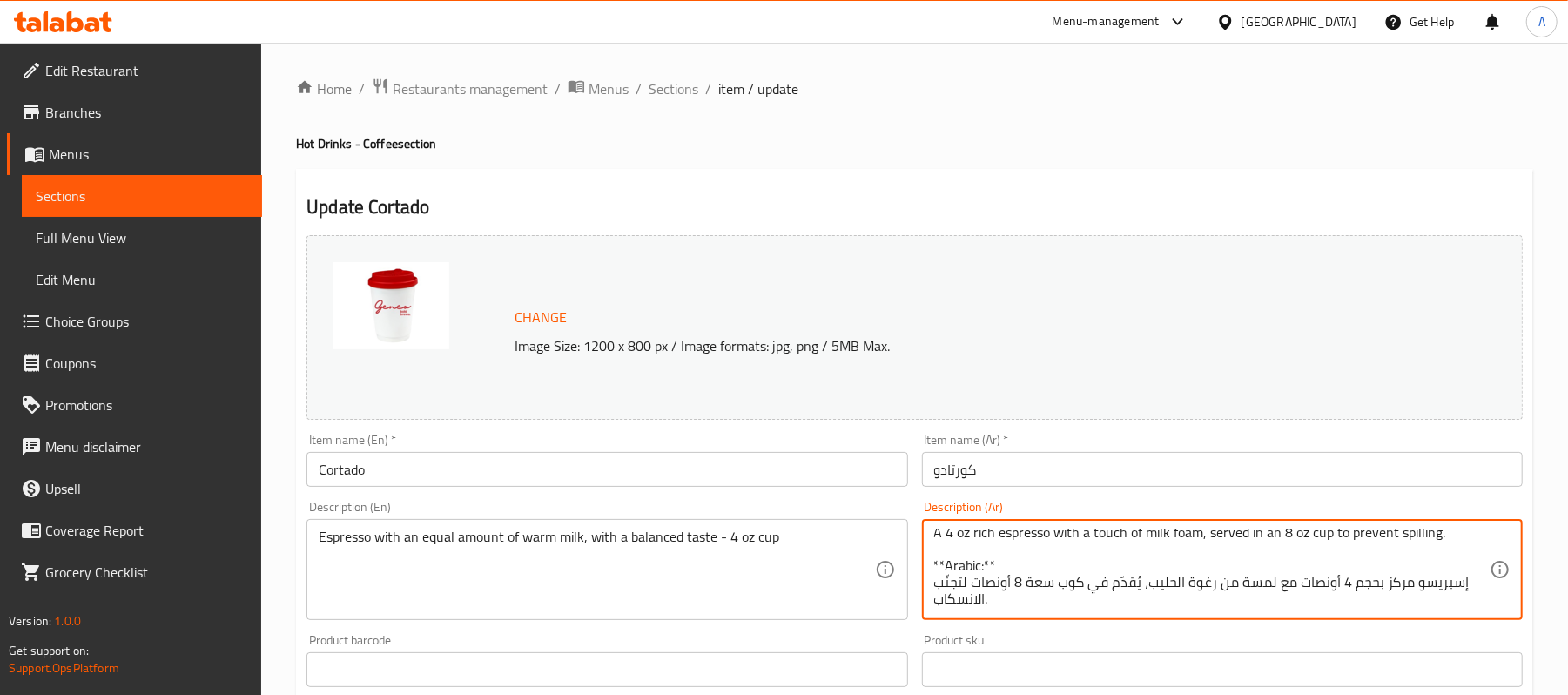
click at [1010, 552] on textarea "**English:** A 4 oz rich espresso with a touch of milk foam, served in an 8 oz …" at bounding box center [1211, 570] width 555 height 83
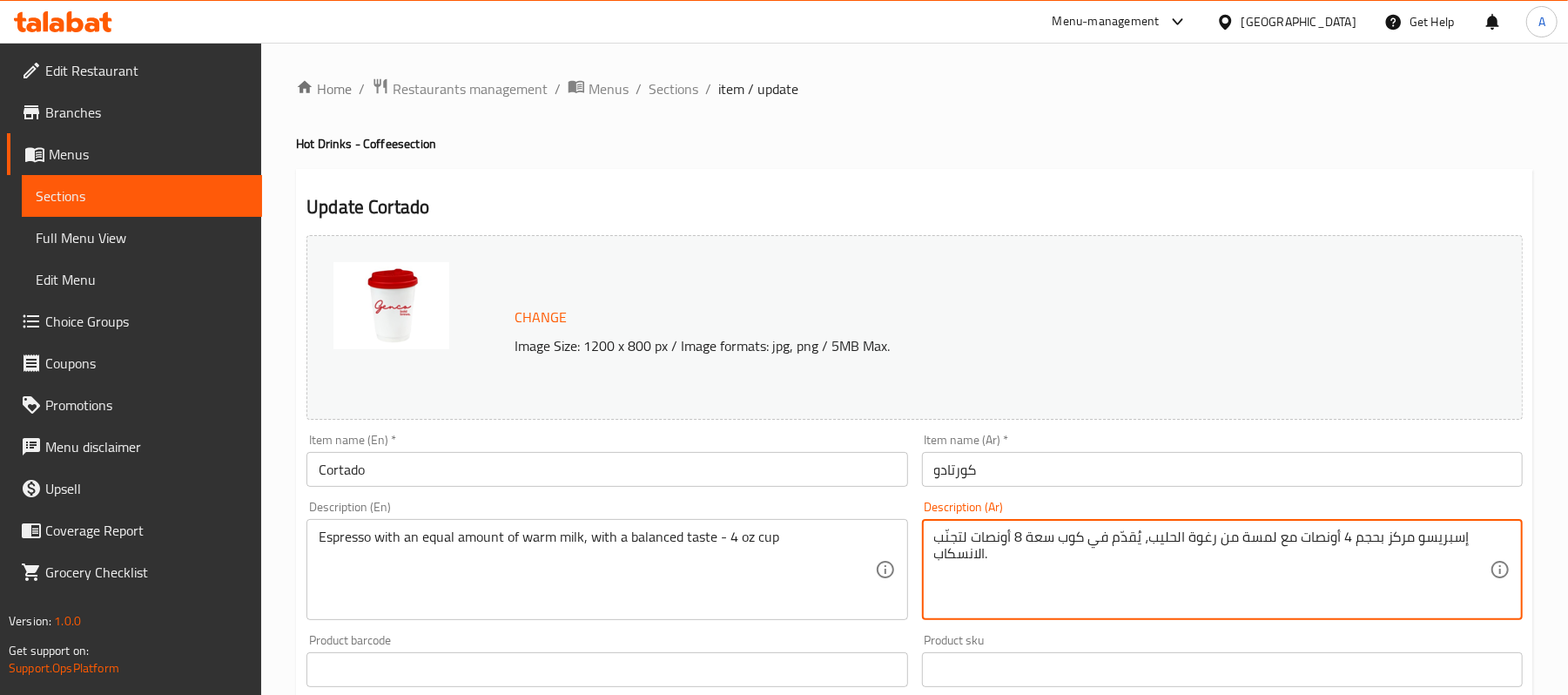
type textarea "إسبريسو مركز بحجم 4 أونصات مع لمسة من رغوة الحليب، يُقدّم في كوب سعة 8 أونصات ل…"
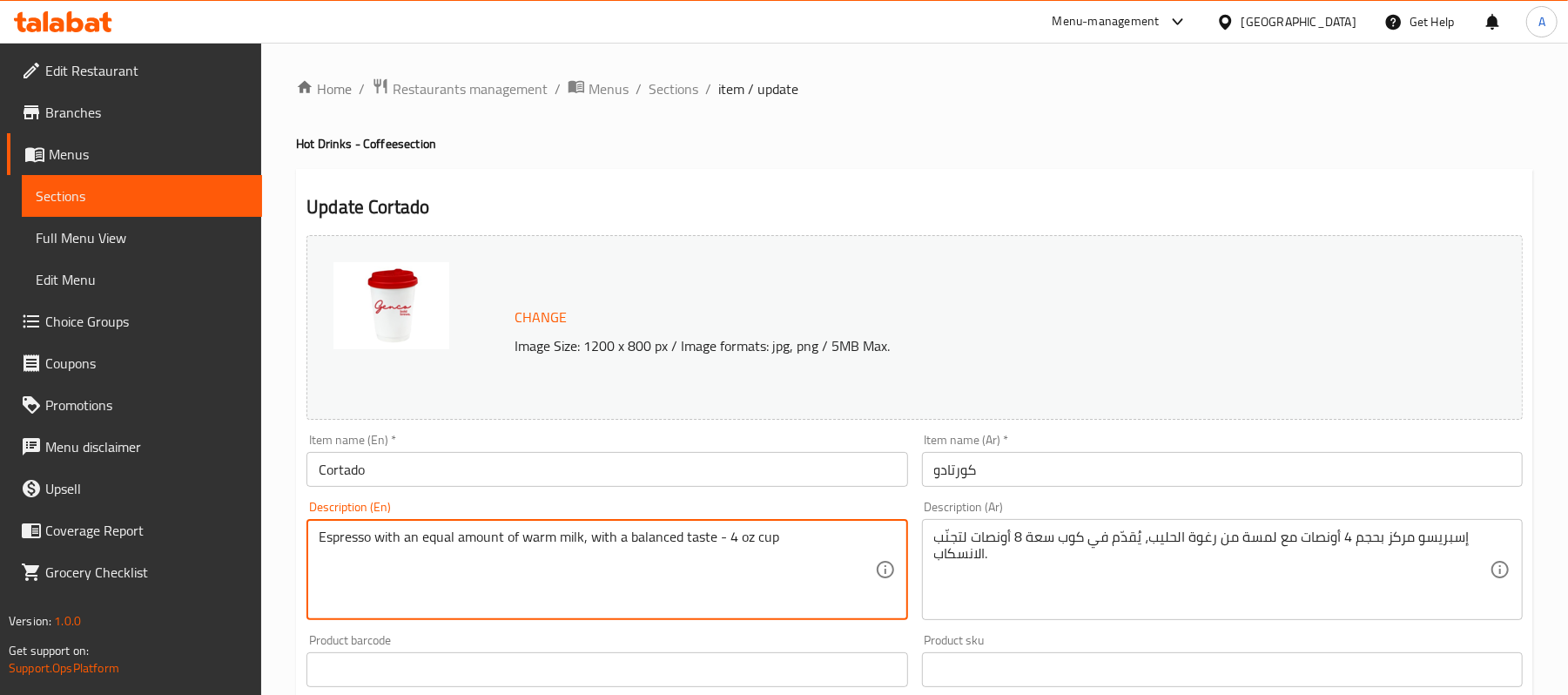
paste textarea "**English:** A 4 oz rich espresso with a touch of milk foam, served in an 8 oz …"
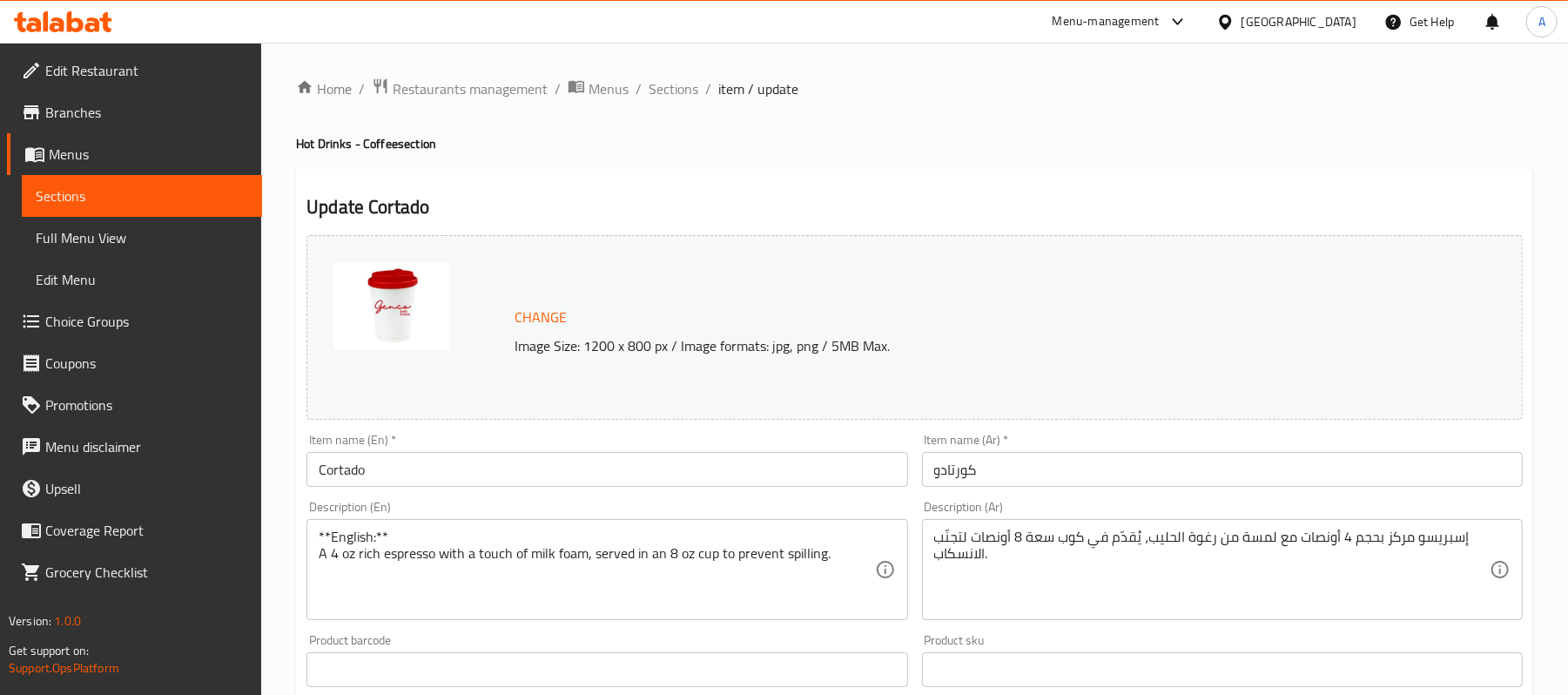
click at [435, 526] on div "**English:** A 4 oz rich espresso with a touch of milk foam, served in an 8 oz …" at bounding box center [607, 570] width 601 height 101
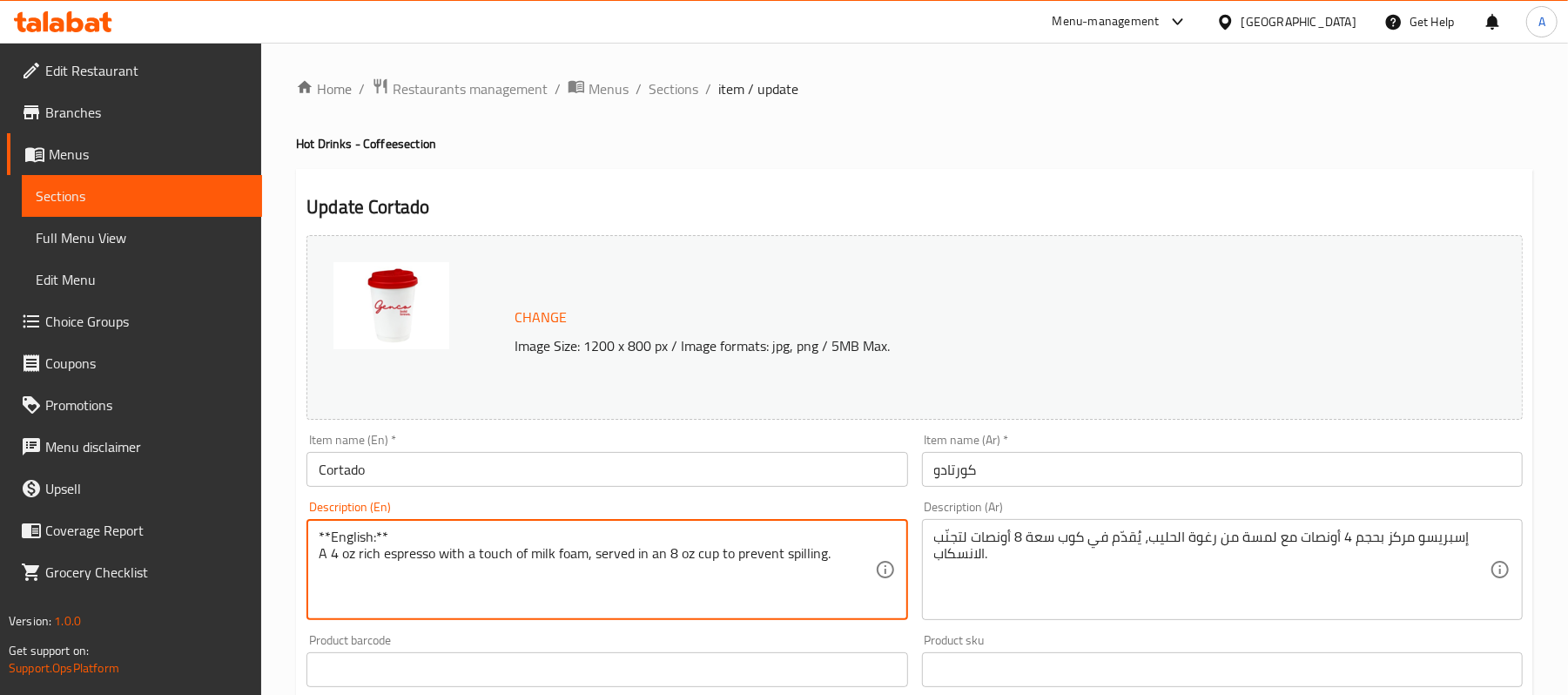
click at [411, 532] on textarea "**English:** A 4 oz rich espresso with a touch of milk foam, served in an 8 oz …" at bounding box center [595, 570] width 555 height 83
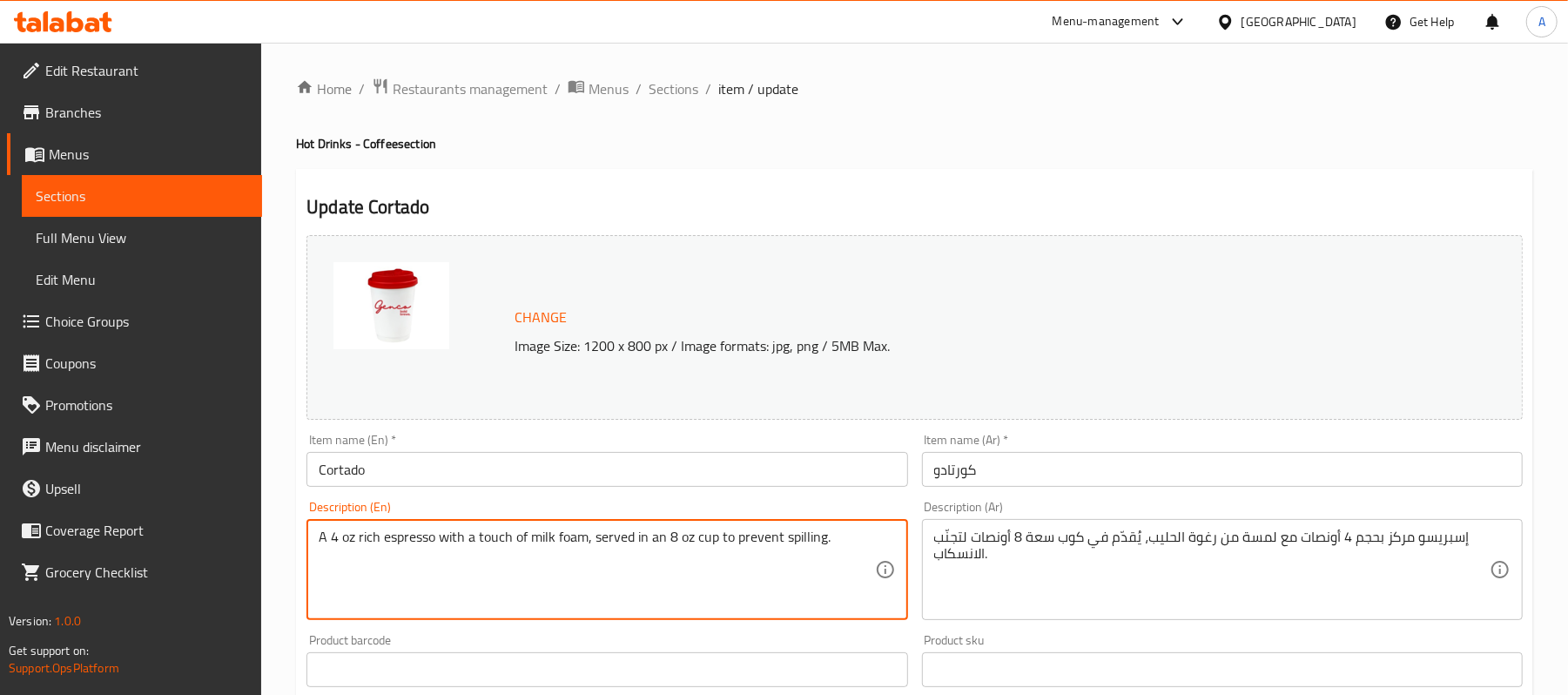
scroll to position [735, 0]
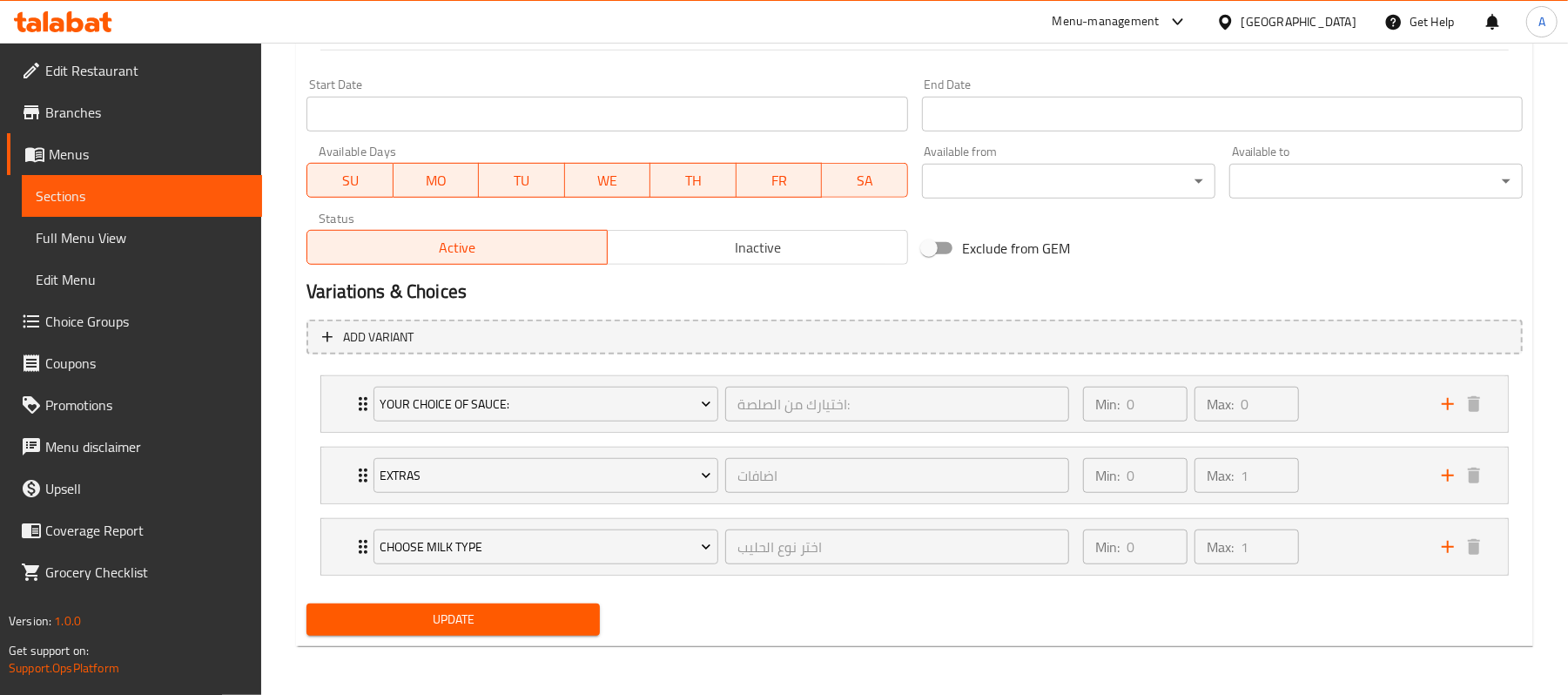
type textarea "A 4 oz rich espresso with a touch of milk foam, served in an 8 oz cup to preven…"
click at [562, 614] on span "Update" at bounding box center [453, 619] width 266 height 22
click at [434, 621] on span "Update" at bounding box center [453, 619] width 266 height 22
